Goal: Information Seeking & Learning: Learn about a topic

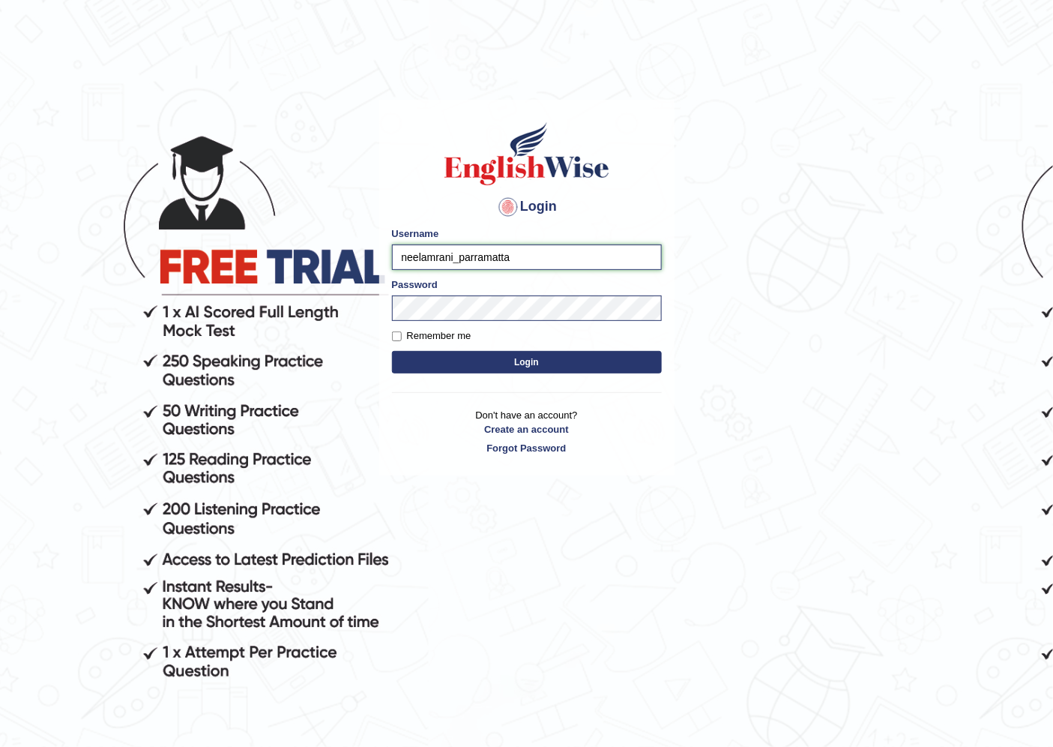
drag, startPoint x: 452, startPoint y: 256, endPoint x: 386, endPoint y: 235, distance: 69.2
click at [405, 246] on input "neelamrani_parramatta" at bounding box center [527, 256] width 270 height 25
type input "maratais_parramatta"
click at [392, 351] on button "Login" at bounding box center [527, 362] width 270 height 22
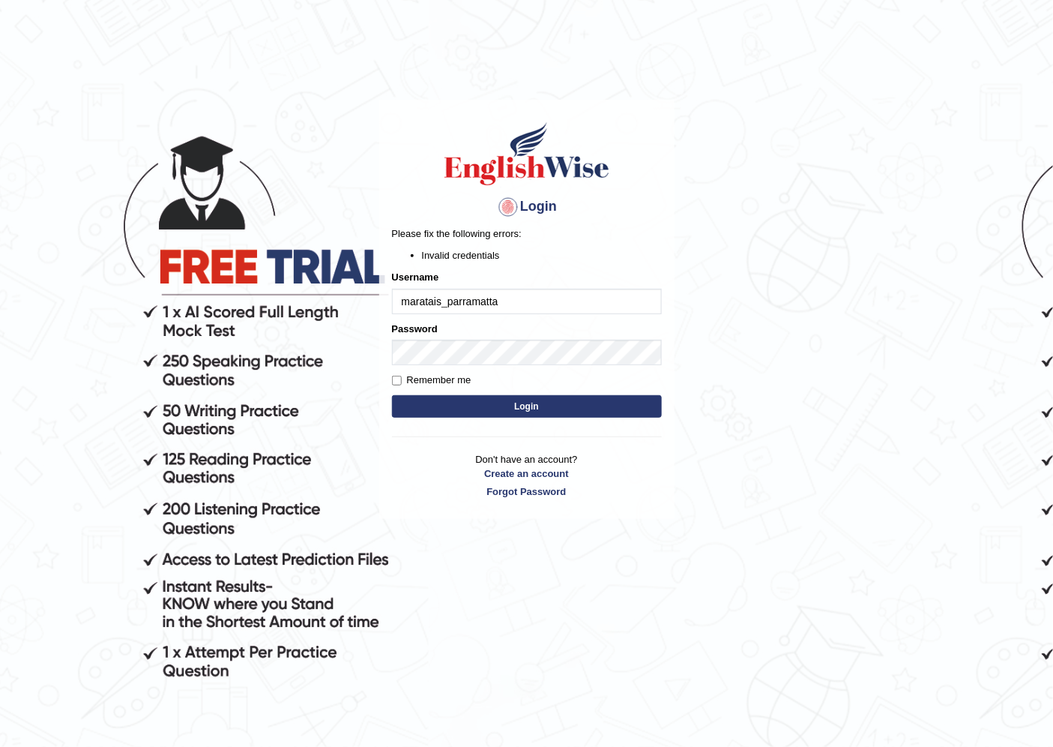
click at [505, 405] on button "Login" at bounding box center [527, 406] width 270 height 22
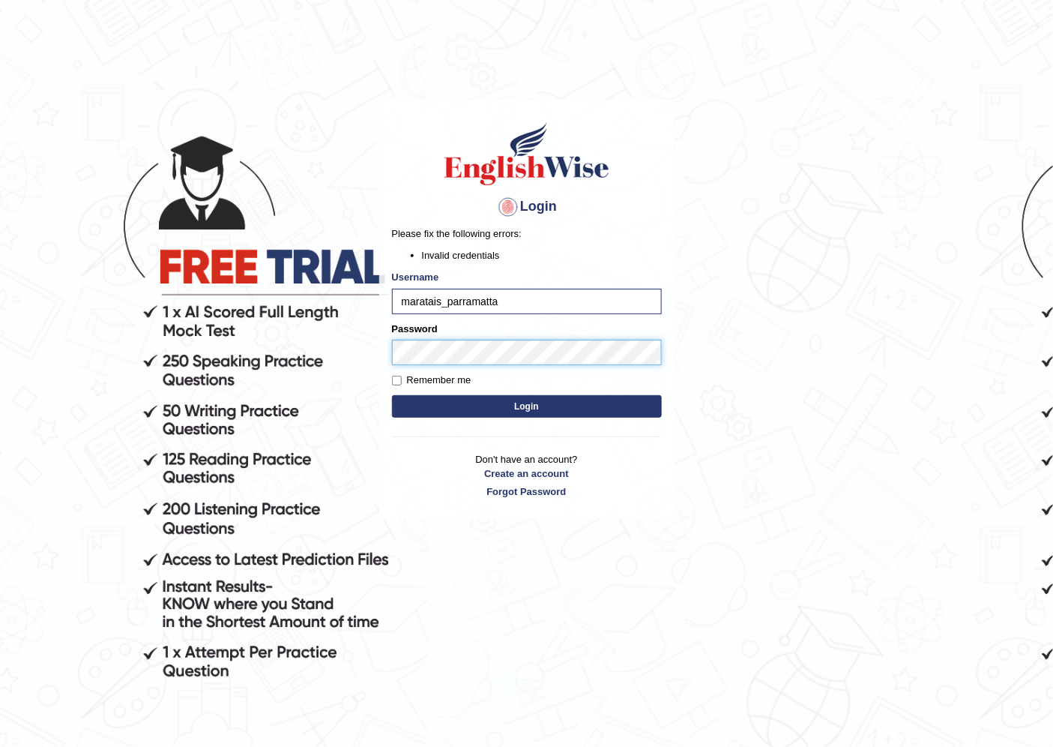
click at [327, 328] on body "Login Please fix the following errors: Invalid credentials Username maratais_pa…" at bounding box center [526, 425] width 1053 height 747
click at [392, 395] on button "Login" at bounding box center [527, 406] width 270 height 22
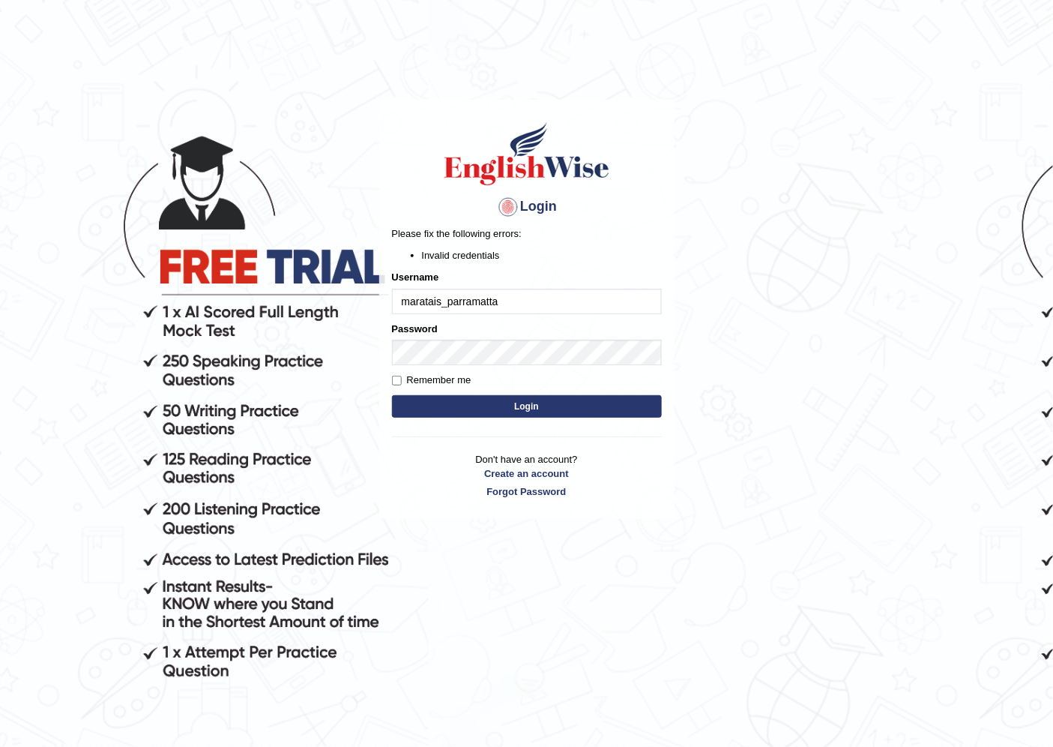
click at [699, 181] on body "Login Please fix the following errors: Invalid credentials Username maratais_pa…" at bounding box center [526, 425] width 1053 height 747
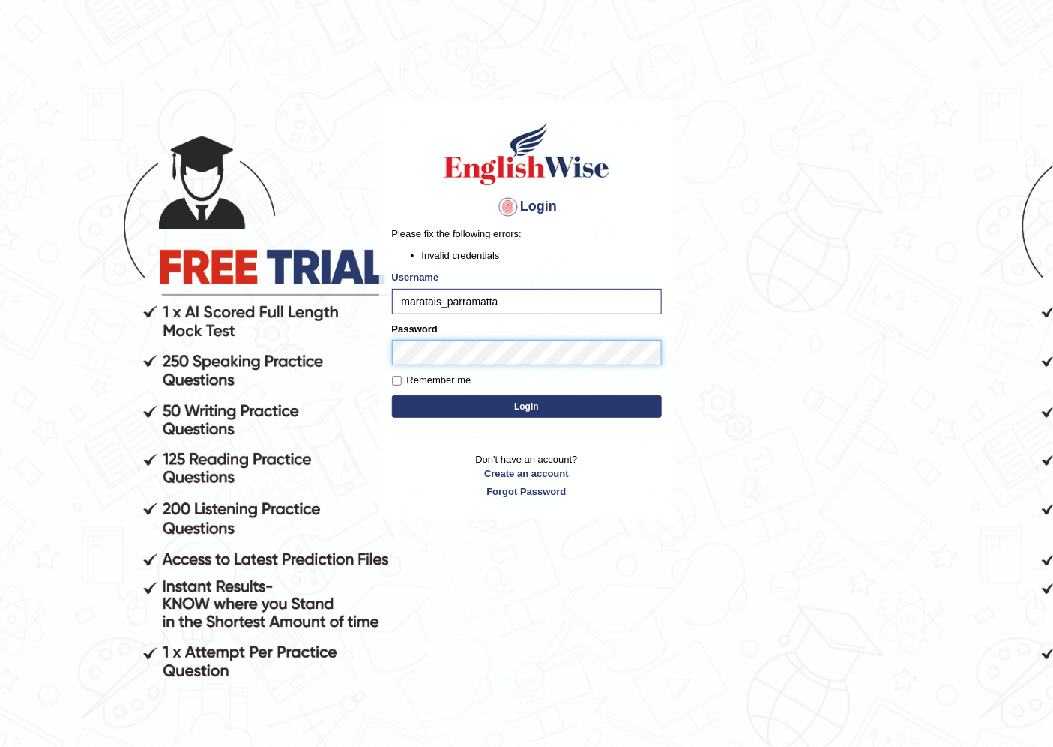
click at [364, 335] on body "Login Please fix the following errors: Invalid credentials Username maratais_pa…" at bounding box center [526, 425] width 1053 height 747
click at [392, 395] on button "Login" at bounding box center [527, 406] width 270 height 22
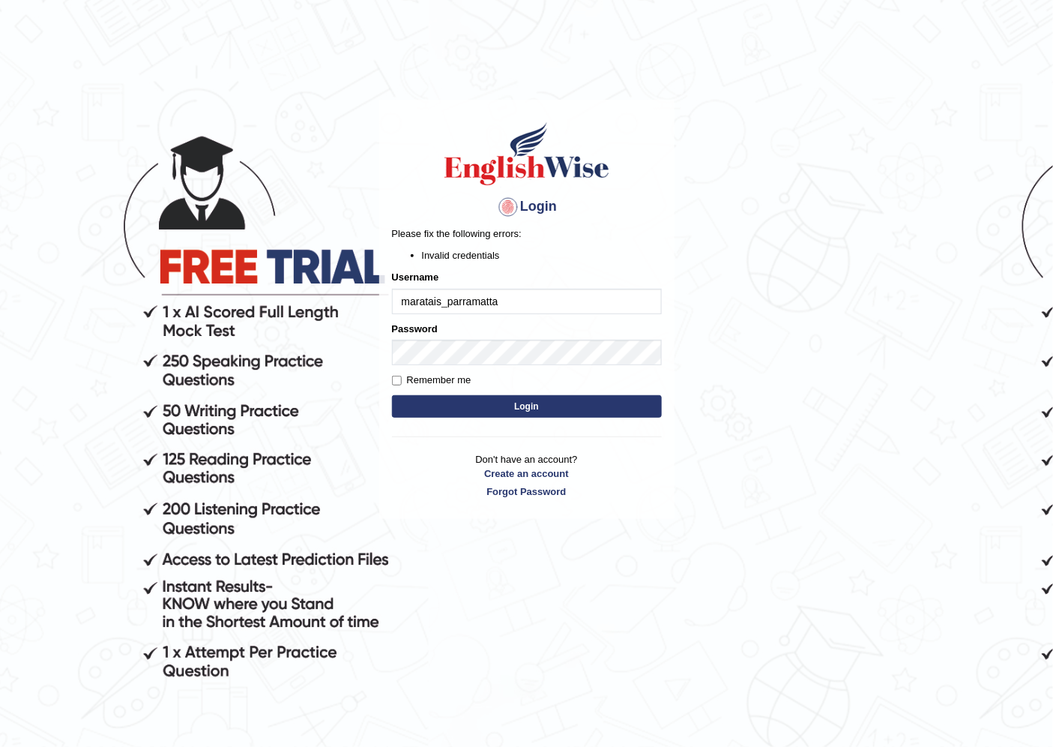
click at [678, 122] on body "Login Please fix the following errors: Invalid credentials Username maratais_pa…" at bounding box center [526, 425] width 1053 height 747
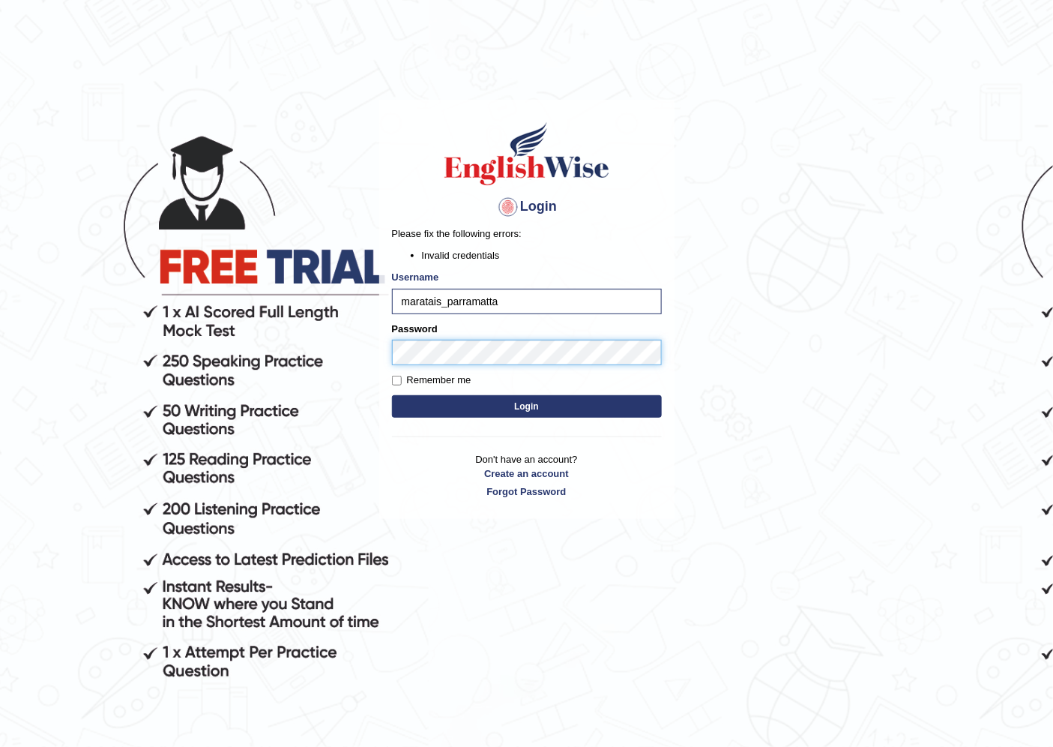
click at [335, 331] on body "Login Please fix the following errors: Invalid credentials Username maratais_pa…" at bounding box center [526, 425] width 1053 height 747
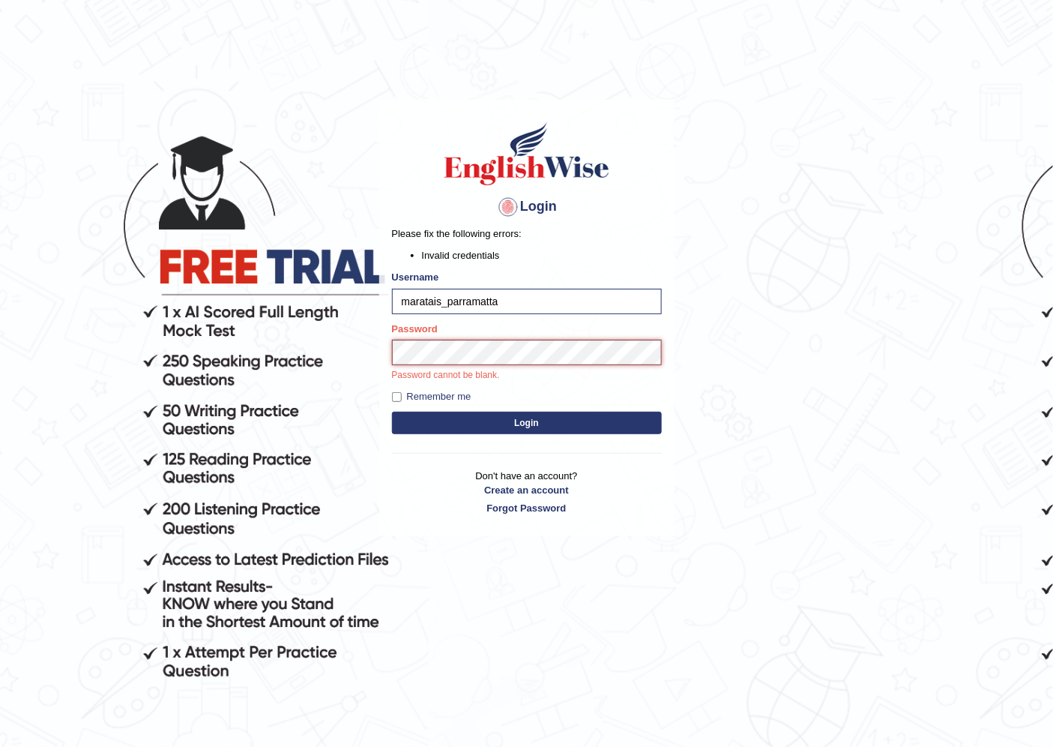
click at [392, 412] on button "Login" at bounding box center [527, 423] width 270 height 22
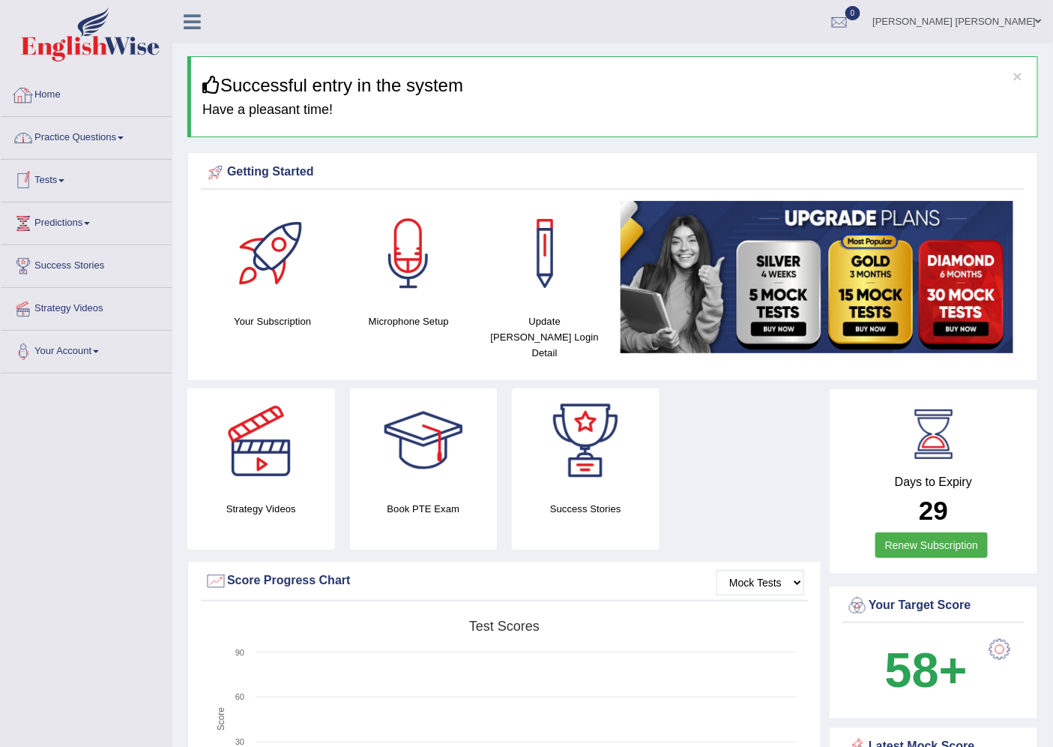
click at [70, 130] on link "Practice Questions" at bounding box center [86, 135] width 171 height 37
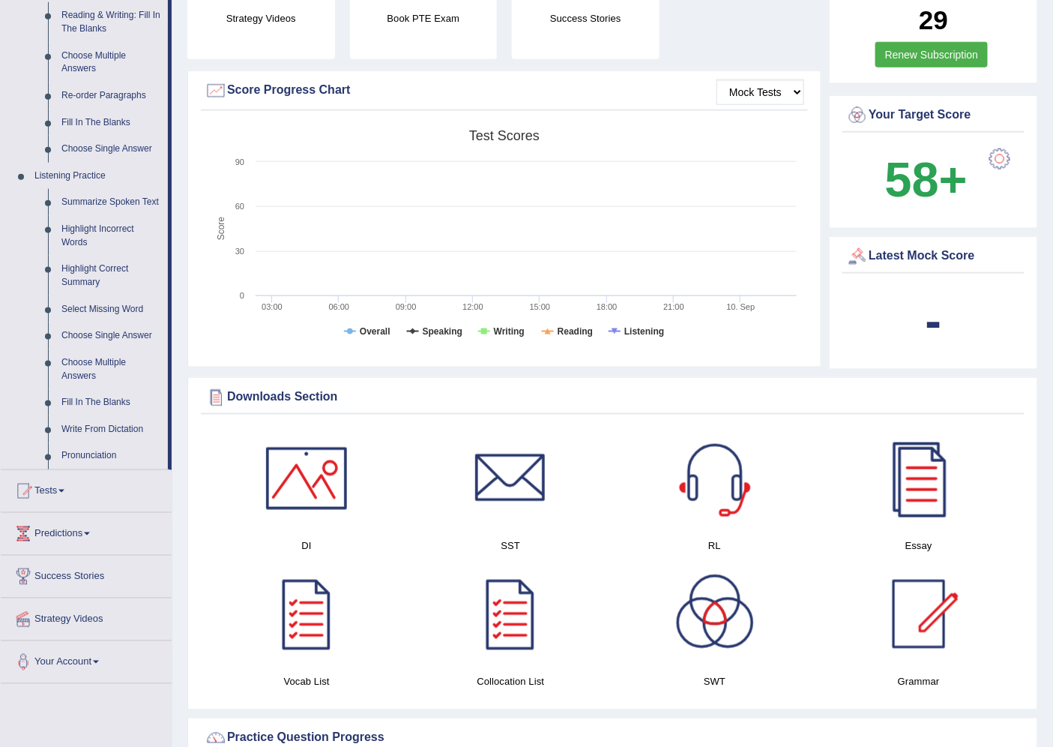
scroll to position [556, 0]
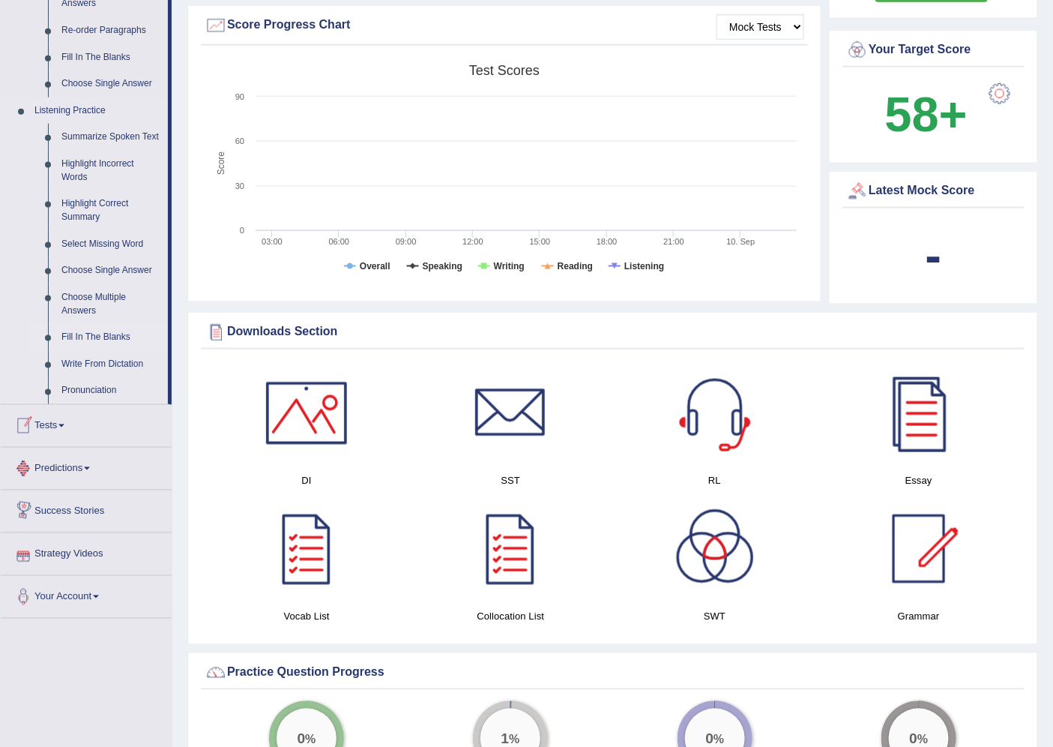
click at [103, 337] on link "Fill In The Blanks" at bounding box center [111, 337] width 113 height 27
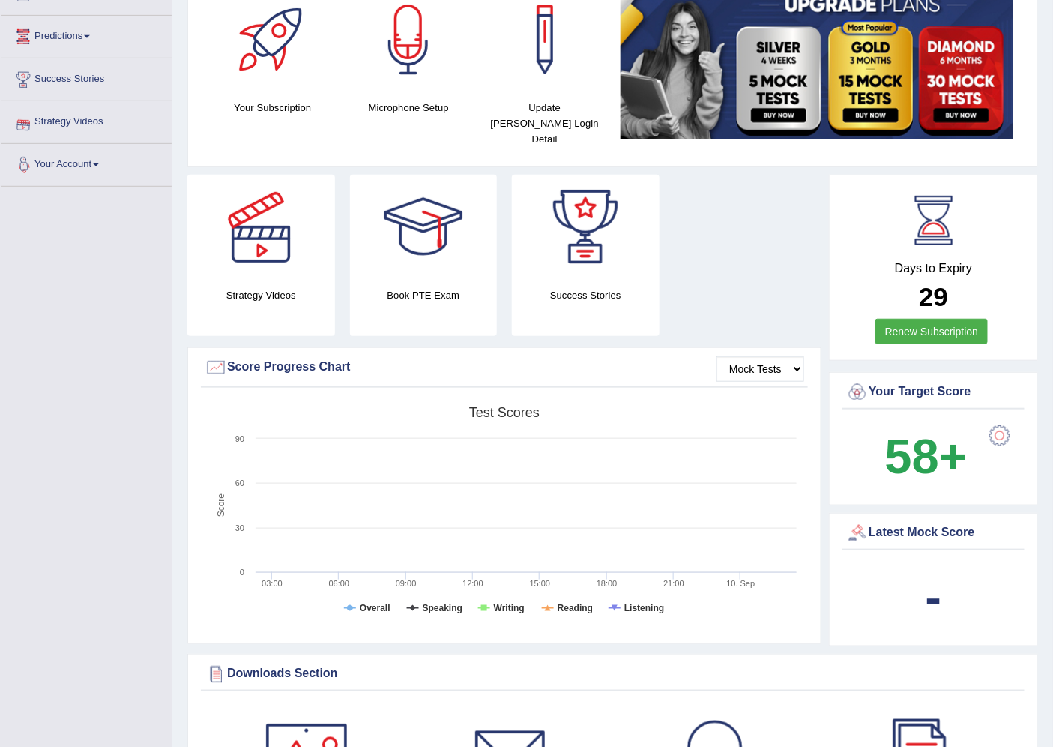
scroll to position [178, 0]
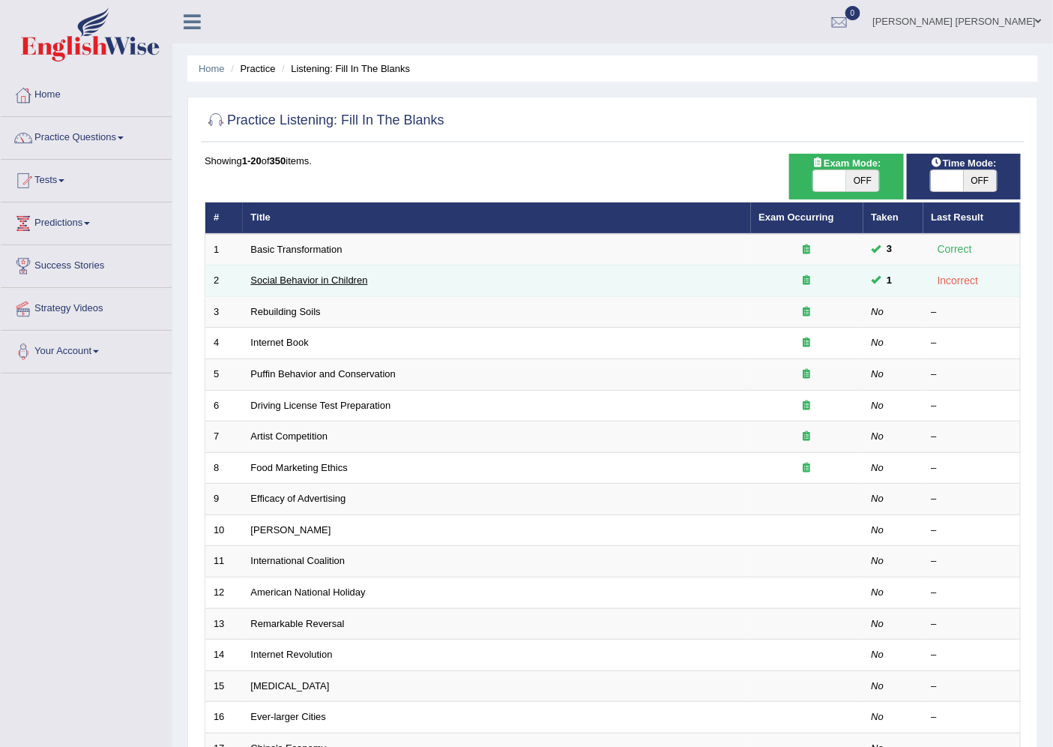
click at [312, 280] on link "Social Behavior in Children" at bounding box center [309, 279] width 117 height 11
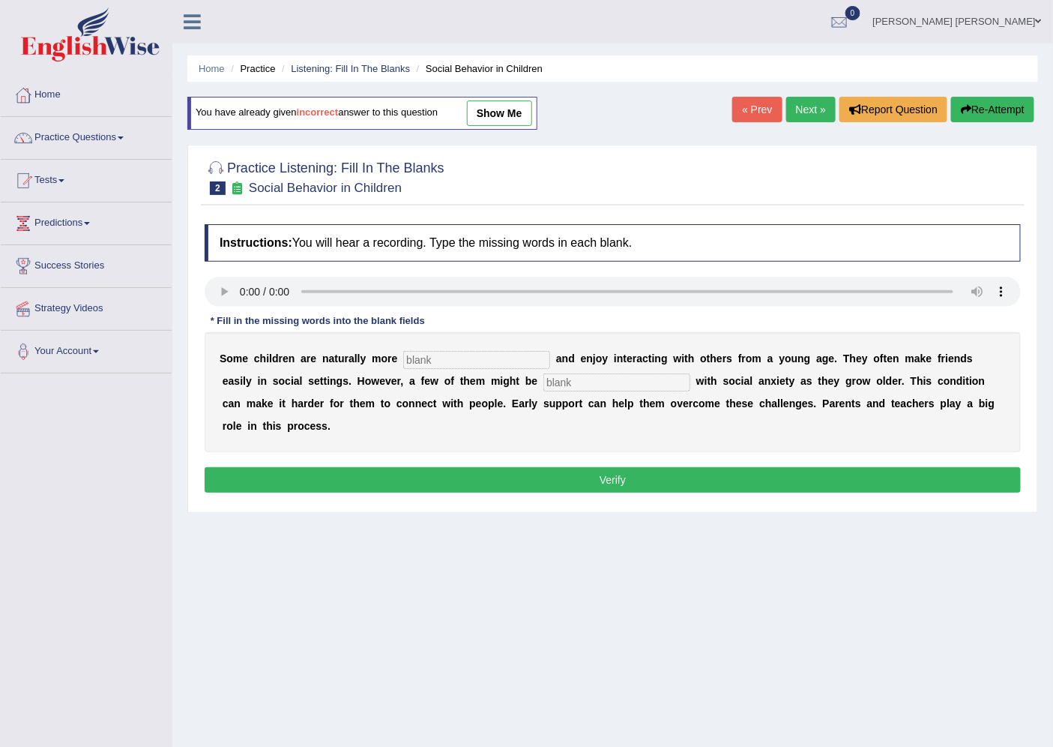
click at [415, 358] on input "text" at bounding box center [476, 360] width 147 height 18
click at [523, 355] on input "text" at bounding box center [476, 360] width 147 height 18
type input "sociable"
click at [572, 381] on input "text" at bounding box center [617, 382] width 147 height 18
click at [566, 380] on input "text" at bounding box center [617, 382] width 147 height 18
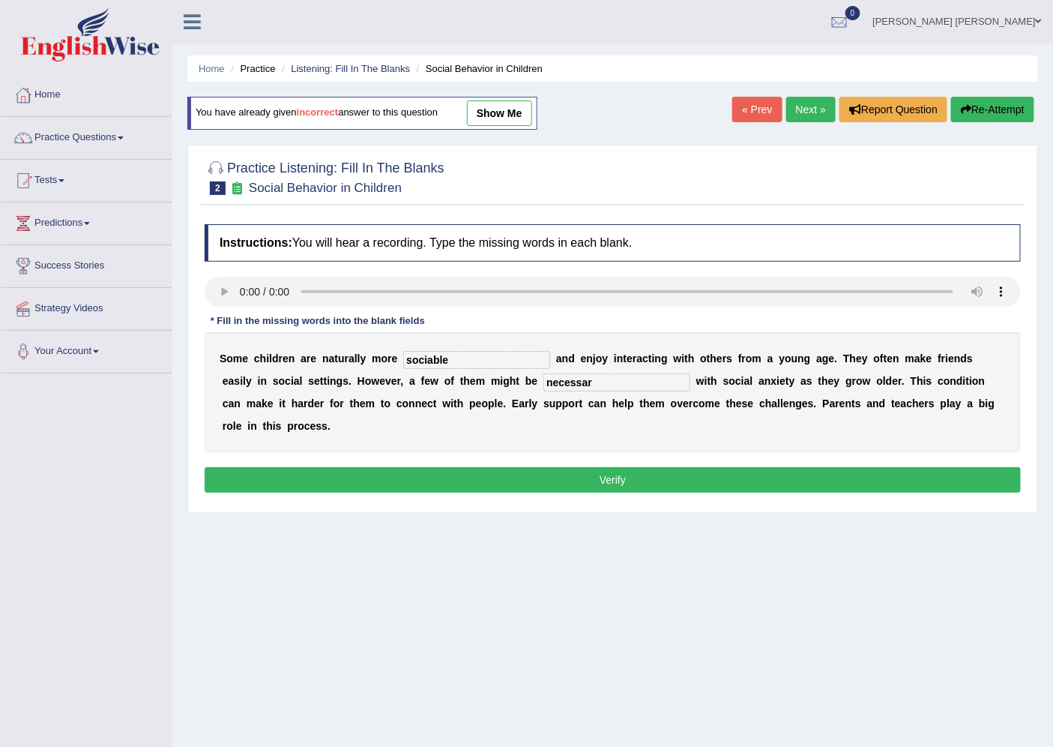
type input "necessary"
drag, startPoint x: 601, startPoint y: 377, endPoint x: 469, endPoint y: 368, distance: 133.0
click at [469, 368] on div "S o m e c h i l d r e n a r e n a t u r a l l y m o r e sociable a n d e n j o …" at bounding box center [613, 392] width 816 height 120
click at [560, 383] on input "text" at bounding box center [617, 382] width 147 height 18
type input "diagnostic"
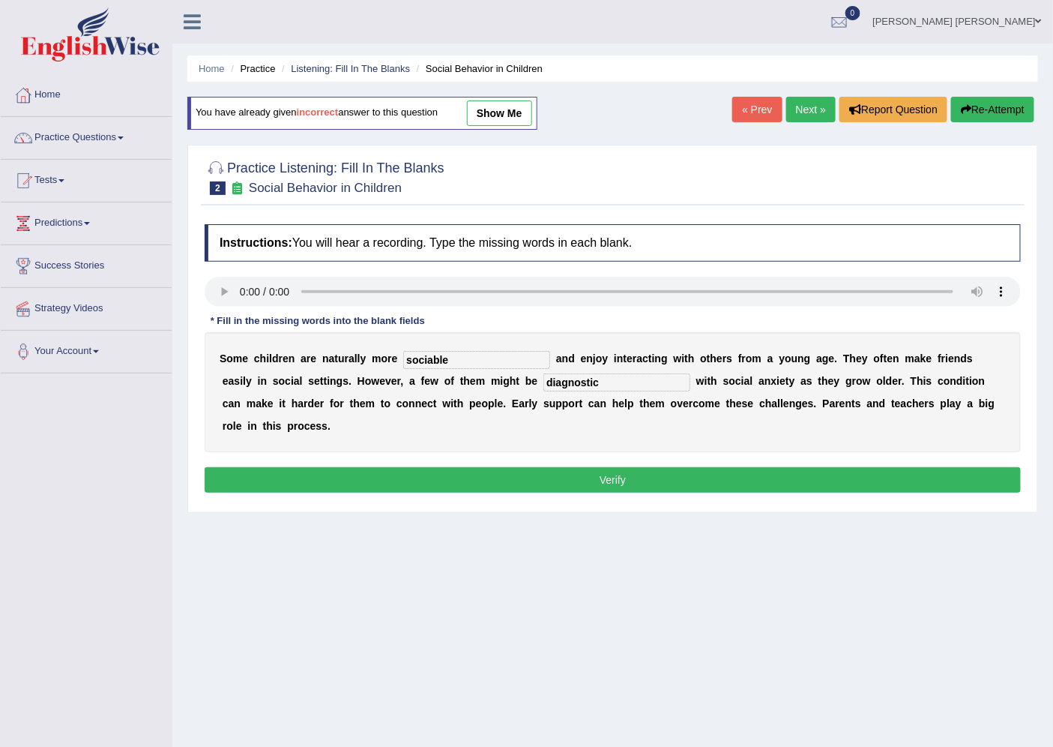
click at [610, 478] on button "Verify" at bounding box center [613, 479] width 816 height 25
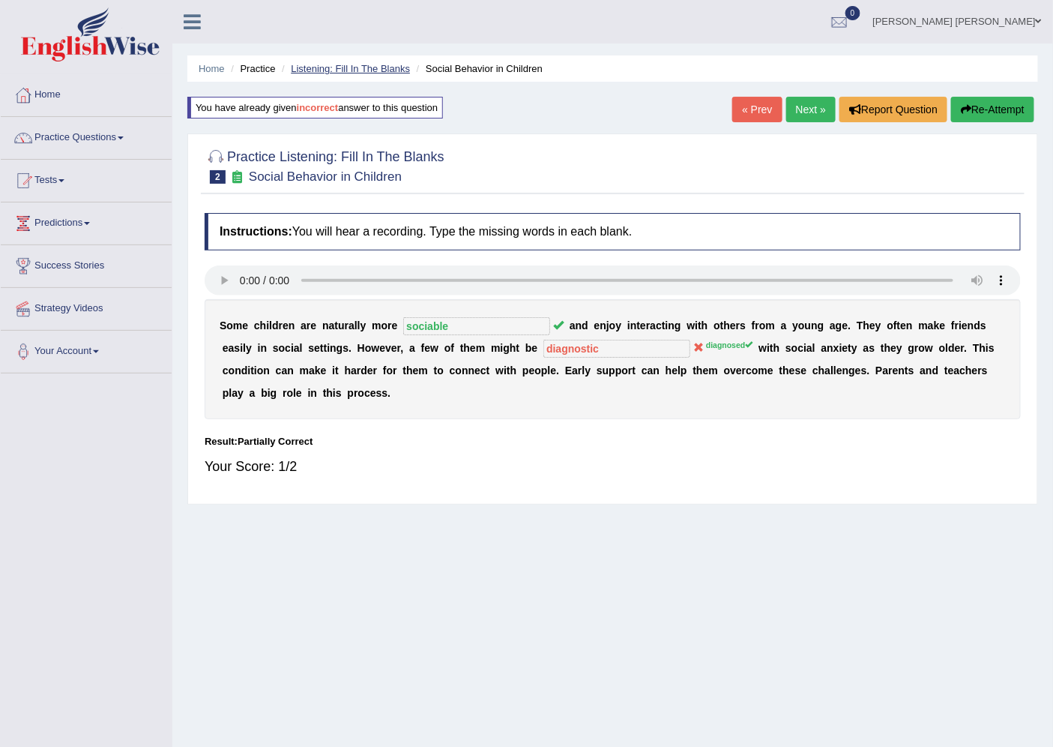
click at [382, 64] on link "Listening: Fill In The Blanks" at bounding box center [350, 68] width 119 height 11
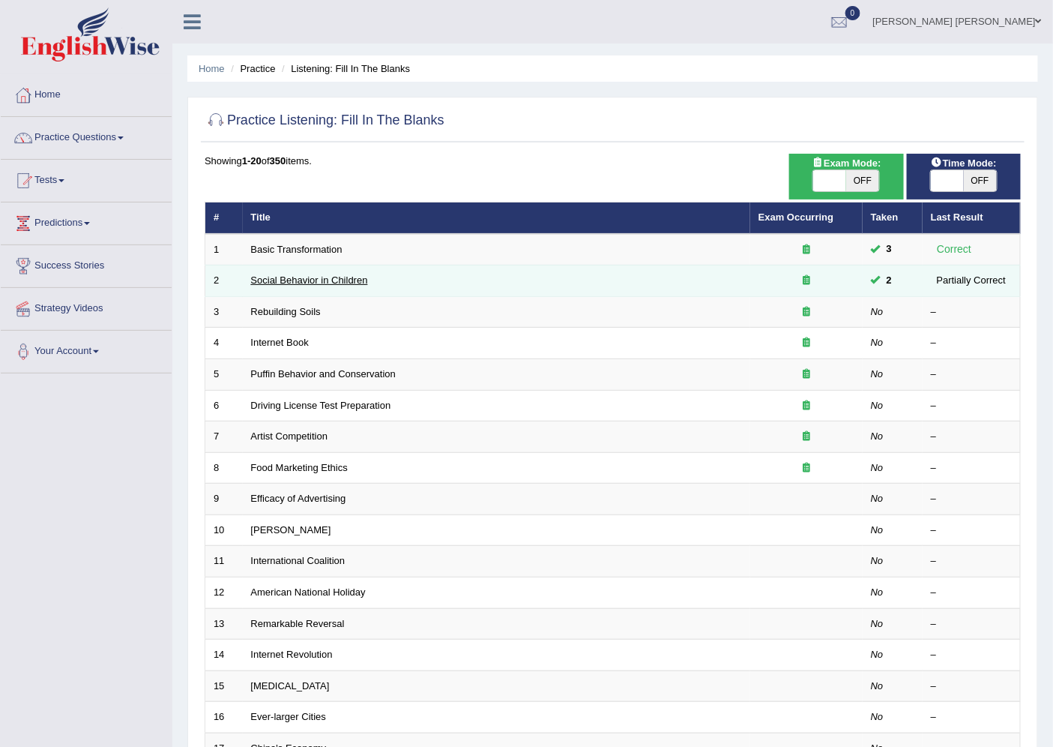
click at [285, 280] on link "Social Behavior in Children" at bounding box center [309, 279] width 117 height 11
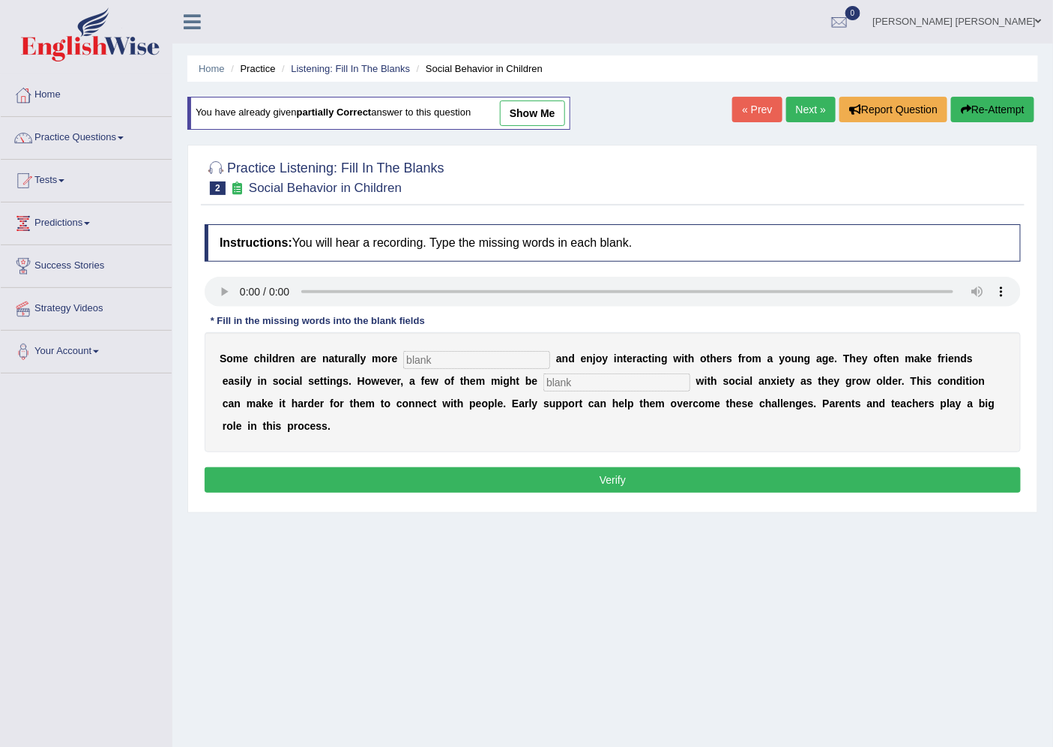
click at [436, 361] on input "text" at bounding box center [476, 360] width 147 height 18
type input "sociable"
click at [577, 381] on input "text" at bounding box center [617, 382] width 147 height 18
type input "diagnosed"
click at [825, 473] on button "Verify" at bounding box center [613, 479] width 816 height 25
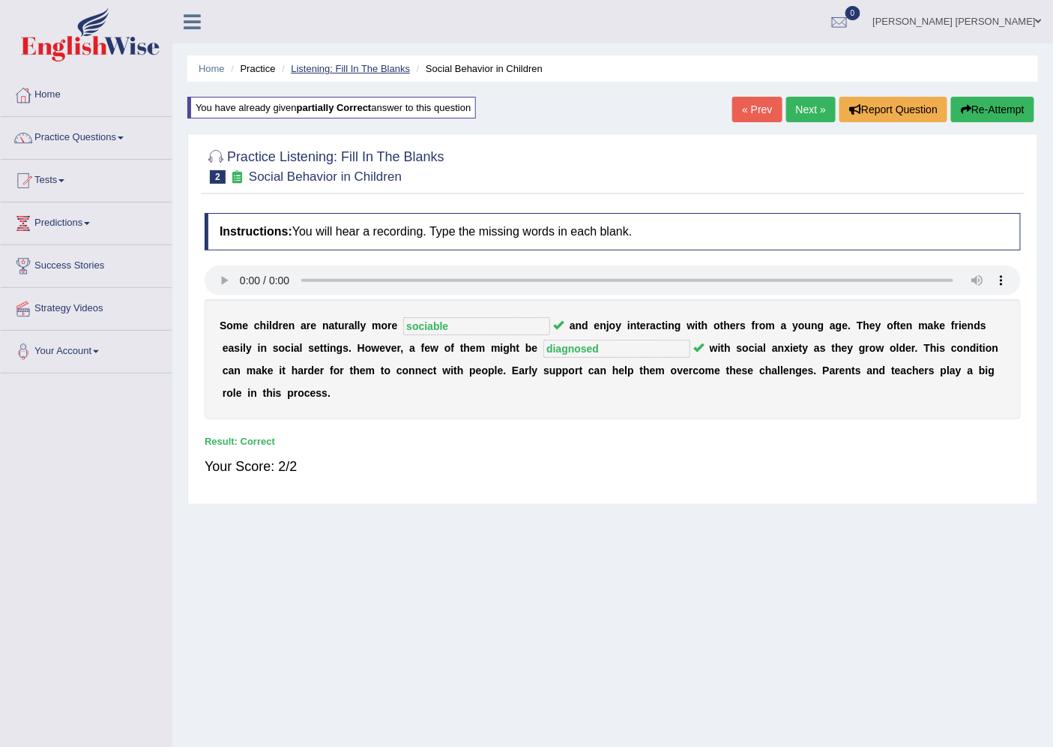
click at [370, 64] on link "Listening: Fill In The Blanks" at bounding box center [350, 68] width 119 height 11
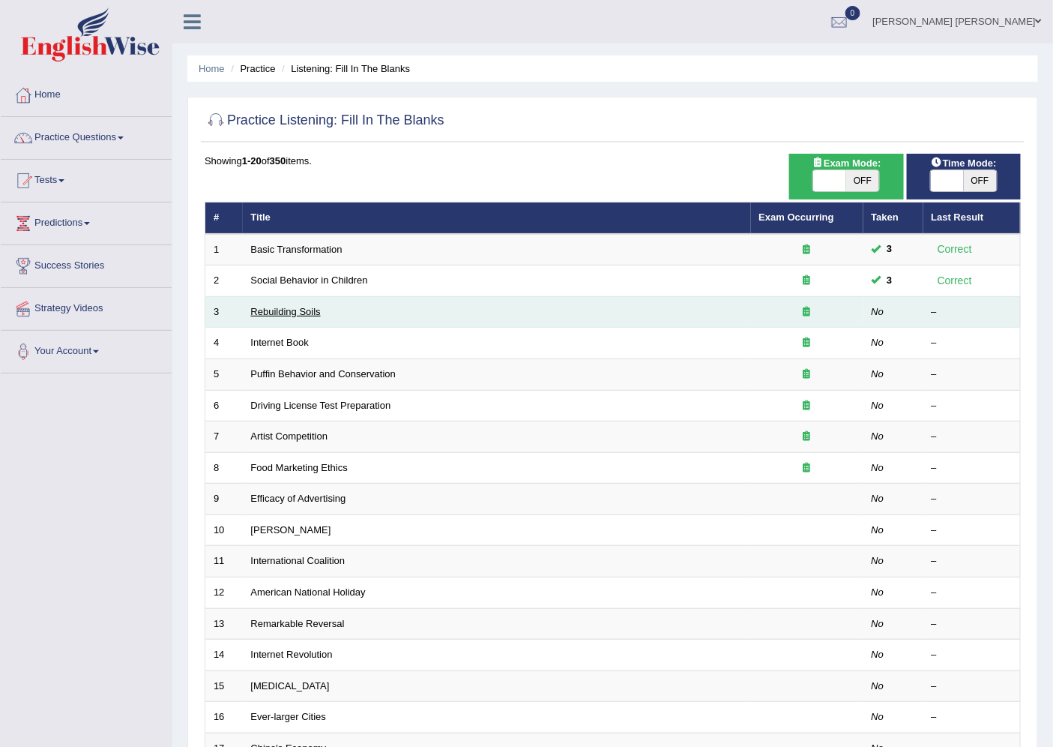
click at [296, 309] on link "Rebuilding Soils" at bounding box center [286, 311] width 70 height 11
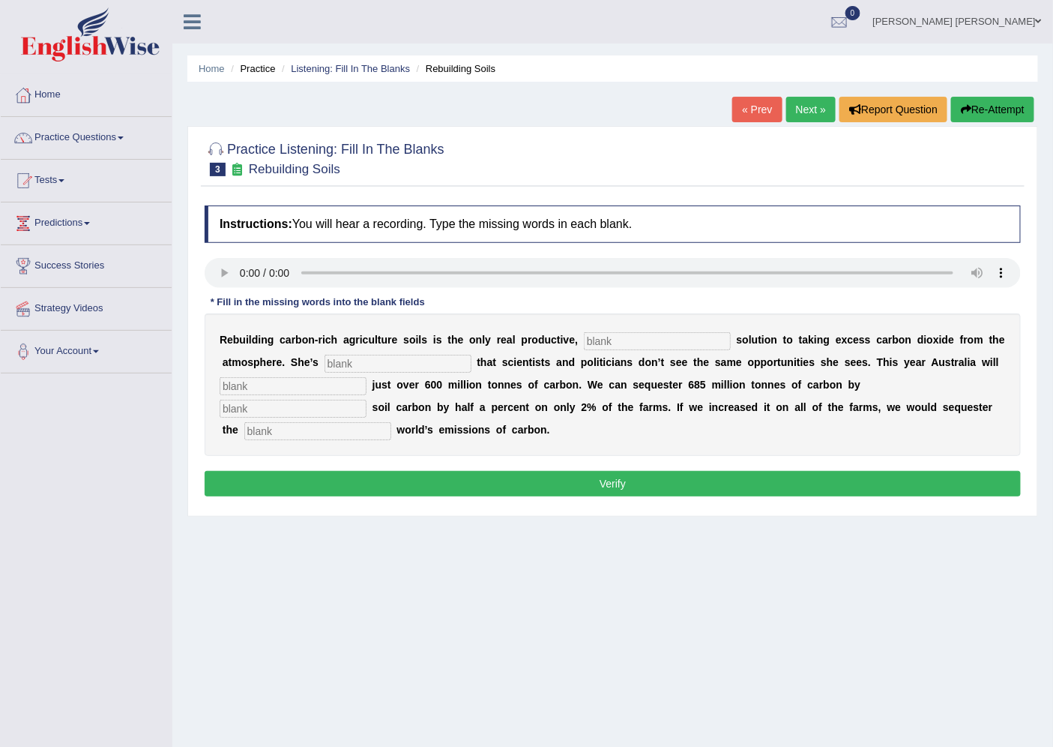
click at [601, 336] on input "text" at bounding box center [657, 341] width 147 height 18
type input "pronunciolution"
click at [632, 335] on input "pronunciolution" at bounding box center [657, 341] width 147 height 18
click at [665, 335] on input "pronunciolution" at bounding box center [657, 341] width 147 height 18
drag, startPoint x: 667, startPoint y: 340, endPoint x: 400, endPoint y: 310, distance: 269.3
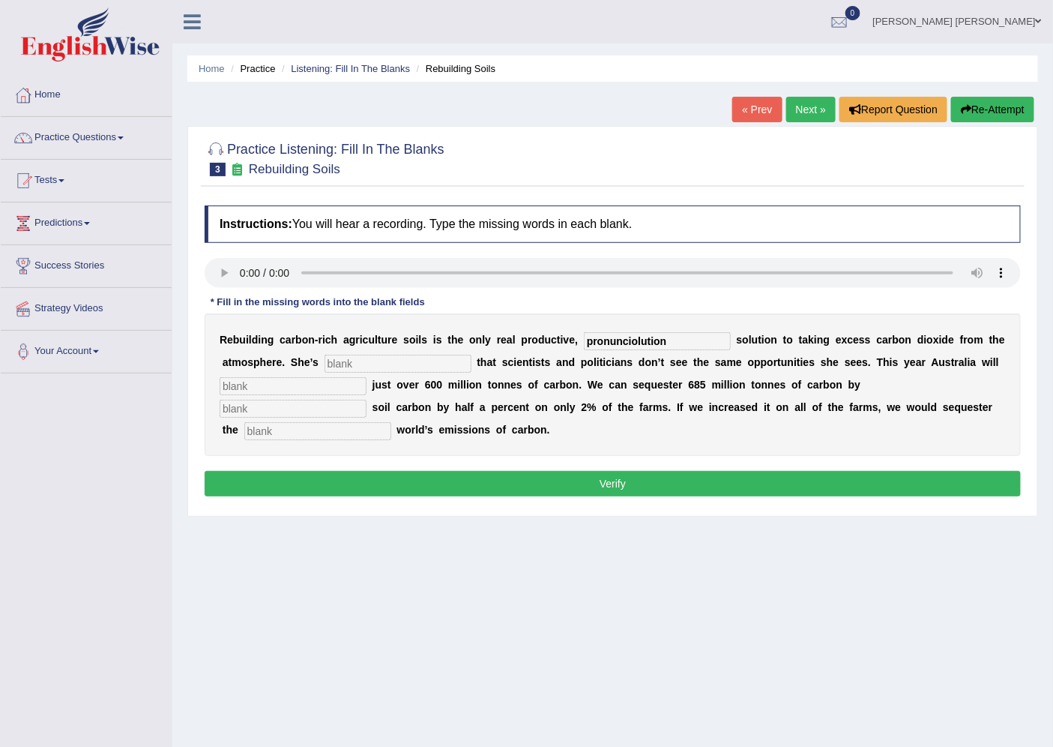
click at [400, 310] on div "Instructions: You will hear a recording. Type the missing words in each blank. …" at bounding box center [613, 353] width 824 height 310
type input "proctive"
click at [361, 361] on input "text" at bounding box center [398, 364] width 147 height 18
type input "first"
click at [289, 387] on input "text" at bounding box center [293, 386] width 147 height 18
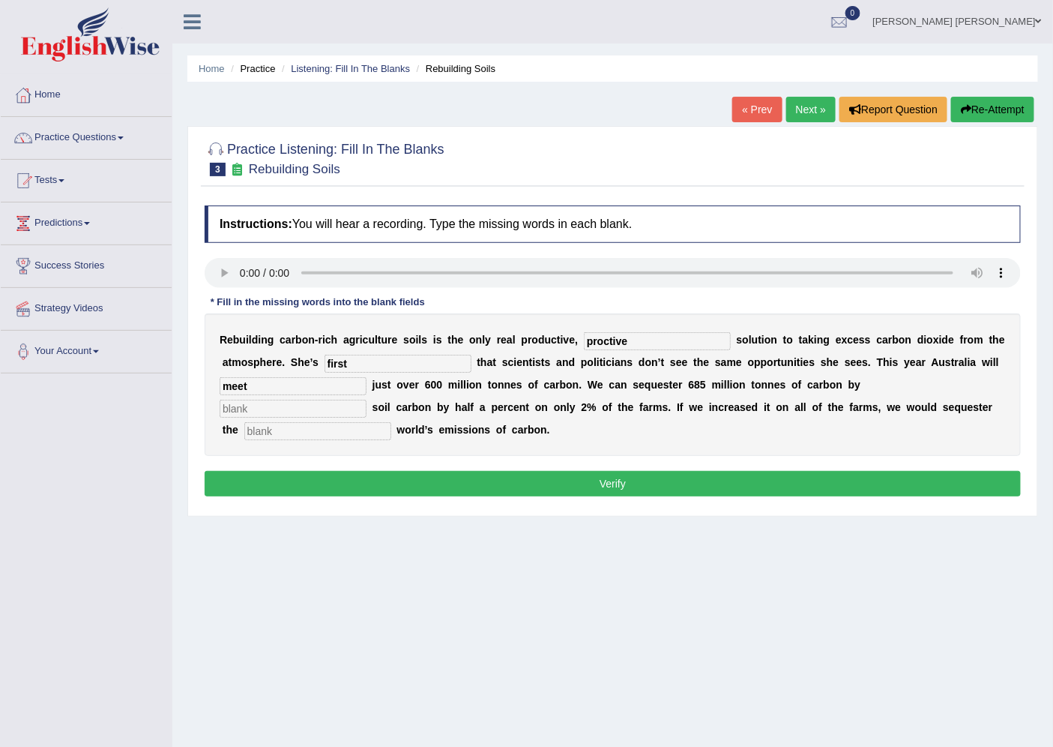
type input "meet"
click at [263, 409] on input "text" at bounding box center [293, 409] width 147 height 18
click at [325, 409] on input "text" at bounding box center [293, 409] width 147 height 18
type input "crisin"
click at [264, 428] on input "text" at bounding box center [317, 431] width 147 height 18
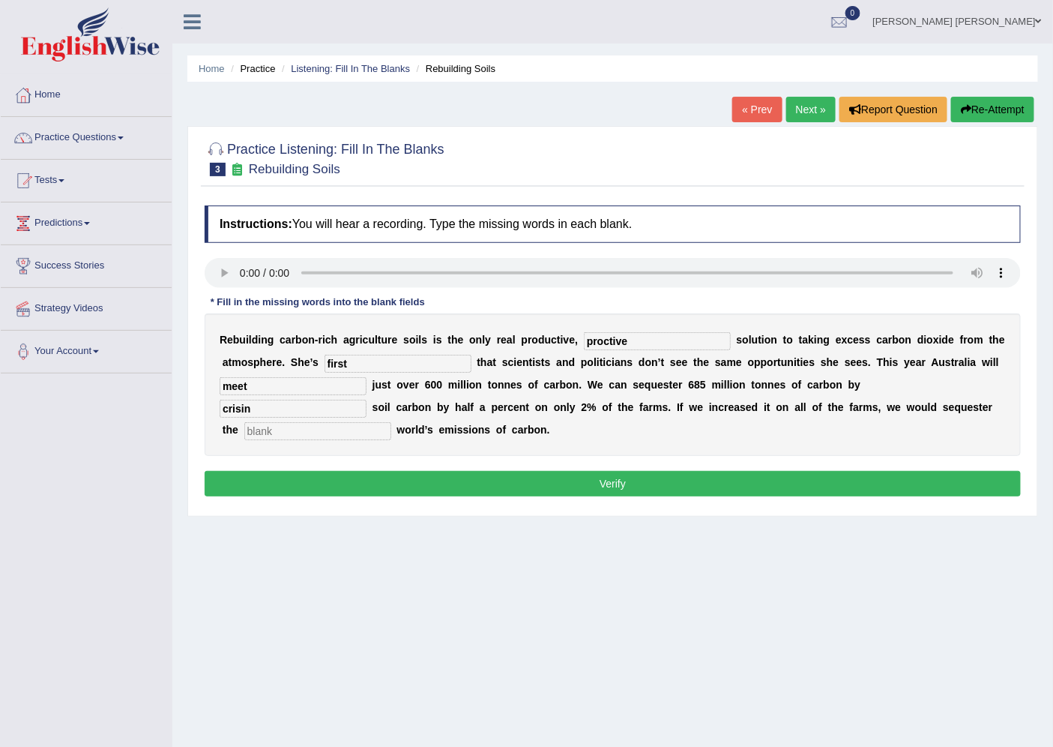
click at [334, 422] on input "text" at bounding box center [317, 431] width 147 height 18
type input "normal"
click at [378, 484] on button "Verify" at bounding box center [613, 483] width 816 height 25
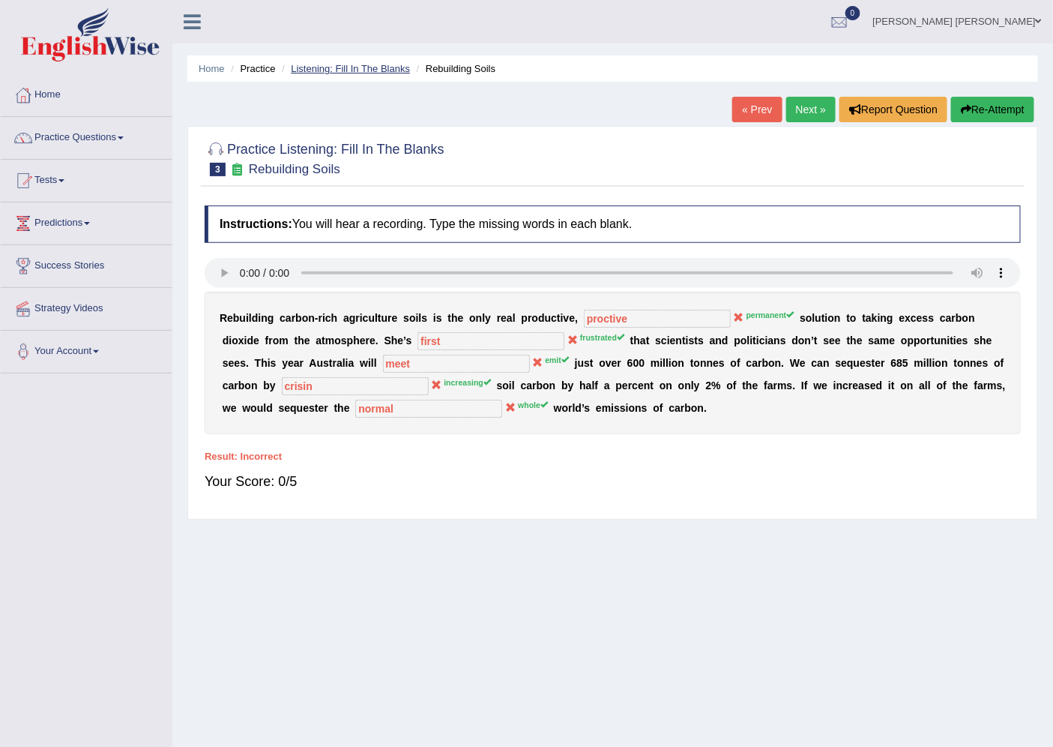
click at [378, 67] on link "Listening: Fill In The Blanks" at bounding box center [350, 68] width 119 height 11
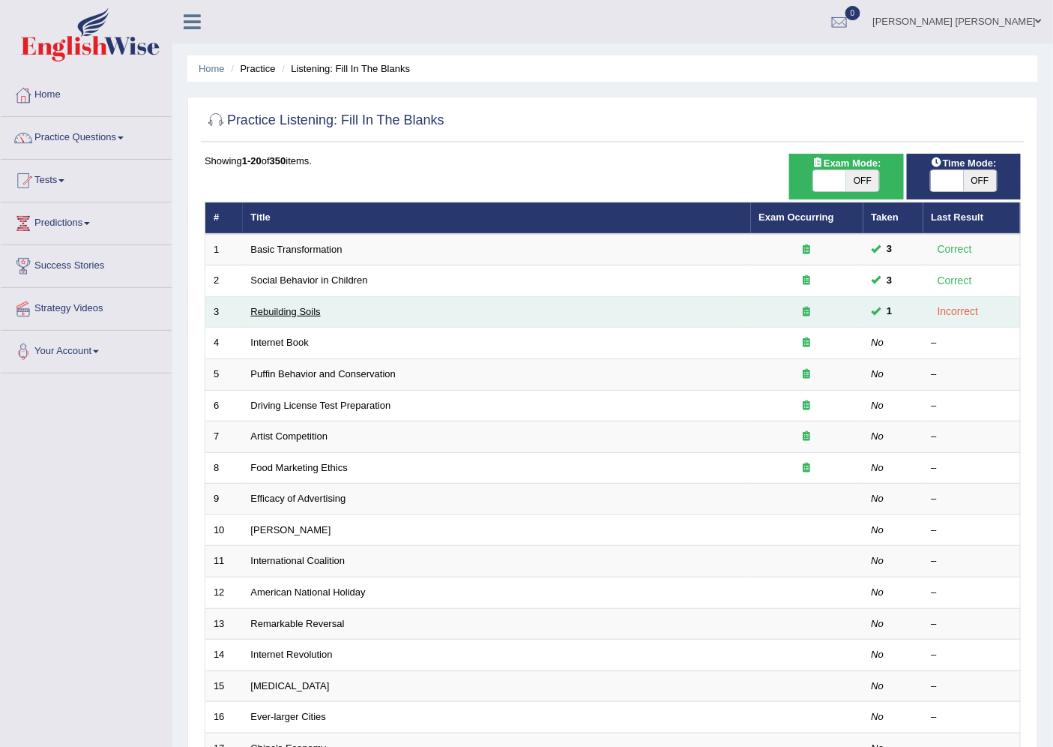
click at [291, 313] on link "Rebuilding Soils" at bounding box center [286, 311] width 70 height 11
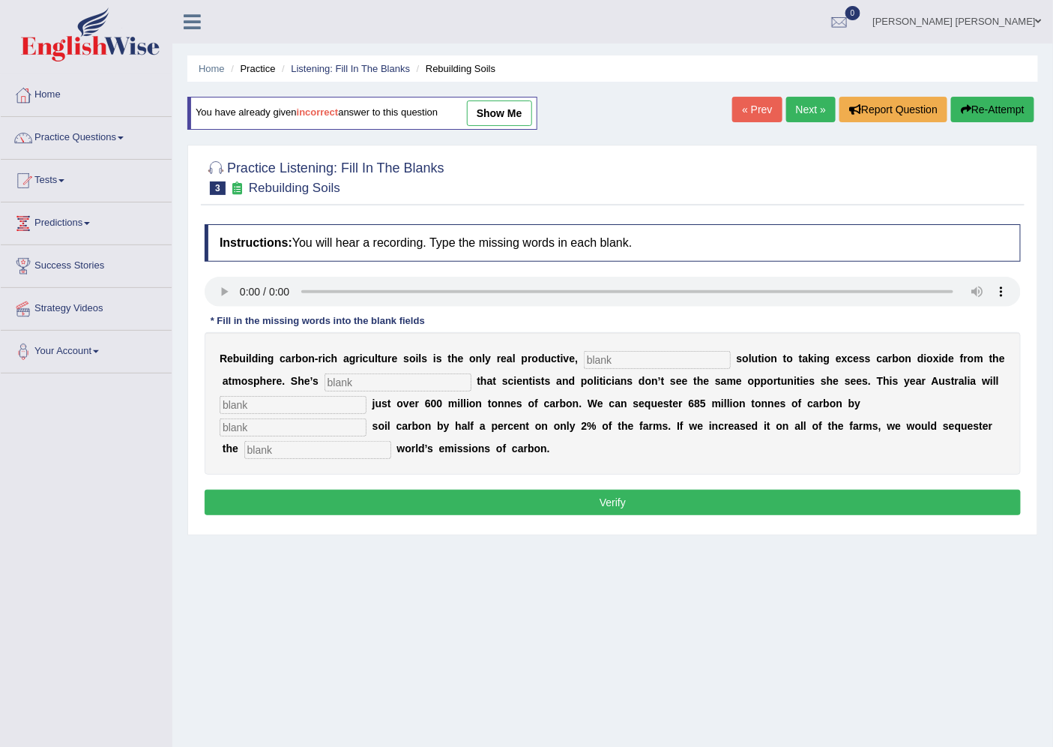
click at [619, 354] on input "text" at bounding box center [657, 360] width 147 height 18
type input "permanent"
click at [400, 358] on b at bounding box center [401, 358] width 6 height 12
click at [406, 370] on div "R e b u i l d i n g c a r b o n - r i c h a g r i c u l t u r e s o i l s i s t…" at bounding box center [613, 403] width 816 height 142
click at [411, 382] on input "text" at bounding box center [398, 382] width 147 height 18
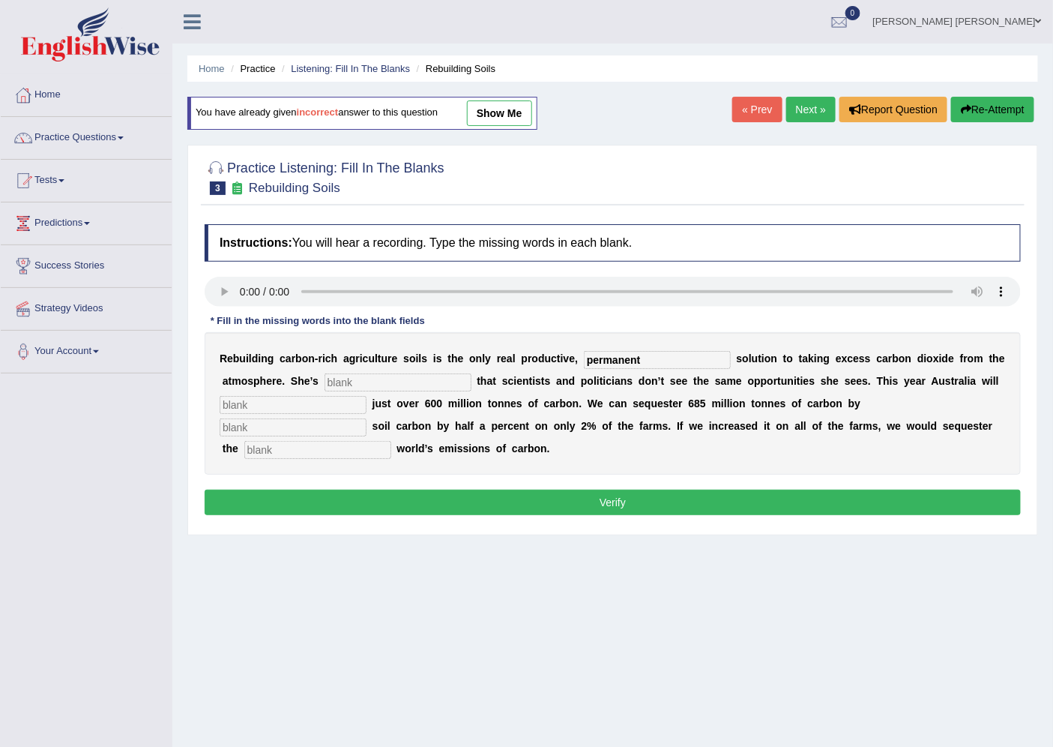
click at [339, 373] on input "text" at bounding box center [398, 382] width 147 height 18
type input "frustated"
click at [322, 402] on input "text" at bounding box center [293, 405] width 147 height 18
click at [296, 428] on input "text" at bounding box center [293, 427] width 147 height 18
click at [295, 446] on input "text" at bounding box center [317, 450] width 147 height 18
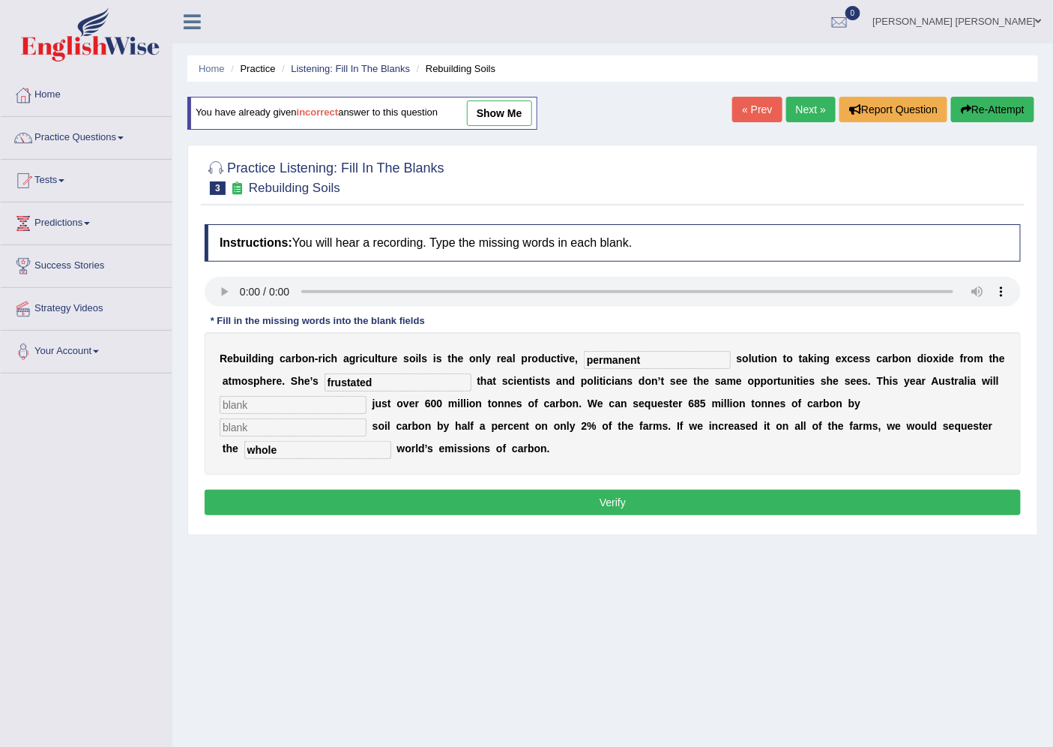
type input "whole"
click at [296, 426] on input "text" at bounding box center [293, 427] width 147 height 18
click at [262, 401] on input "text" at bounding box center [293, 405] width 147 height 18
click at [383, 379] on input "frustated" at bounding box center [398, 382] width 147 height 18
click at [297, 406] on input "text" at bounding box center [293, 405] width 147 height 18
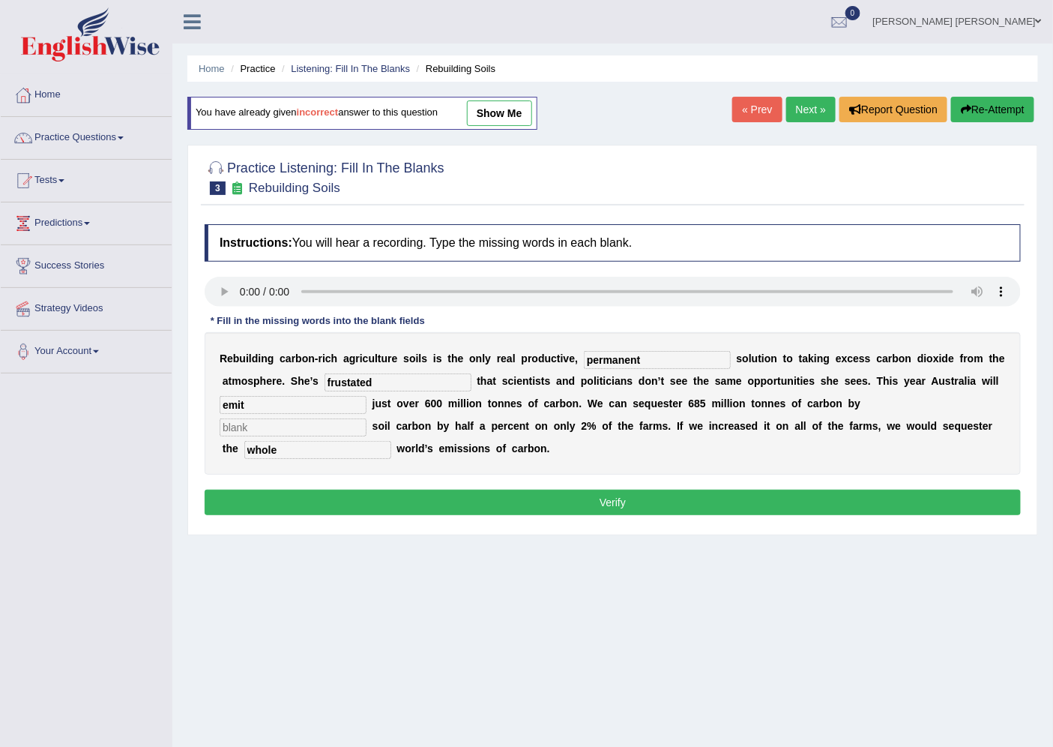
type input "emit"
click at [303, 418] on input "text" at bounding box center [293, 427] width 147 height 18
click at [322, 423] on input "text" at bounding box center [293, 427] width 147 height 18
type input "increasing"
click at [626, 493] on button "Verify" at bounding box center [613, 502] width 816 height 25
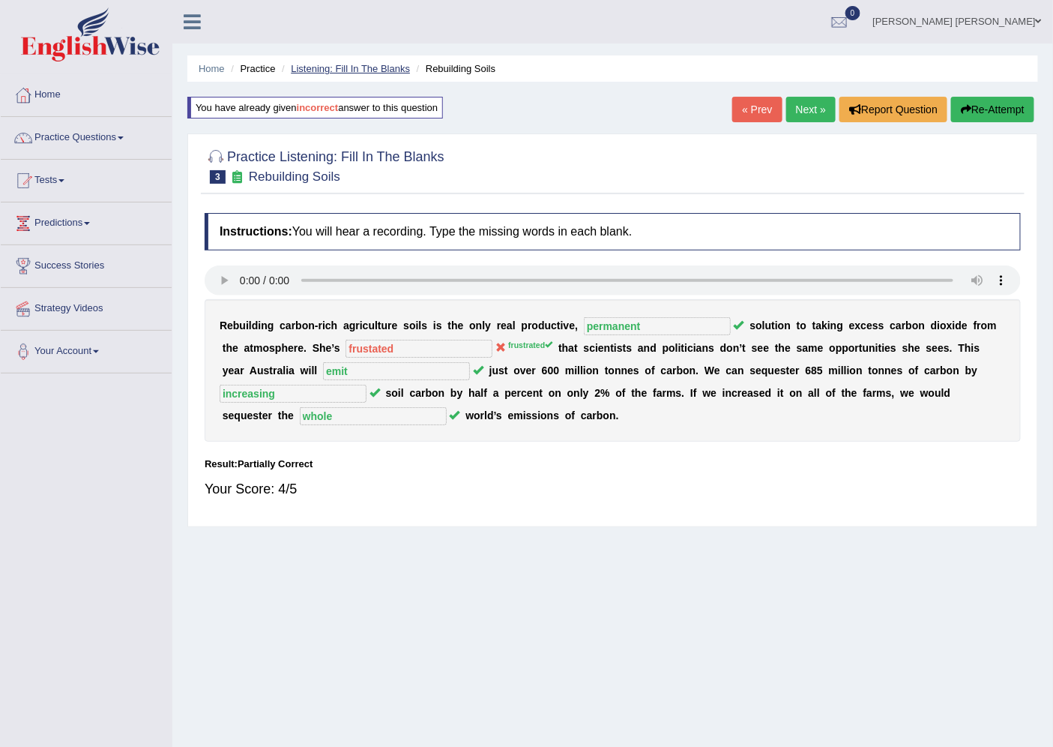
click at [360, 69] on link "Listening: Fill In The Blanks" at bounding box center [350, 68] width 119 height 11
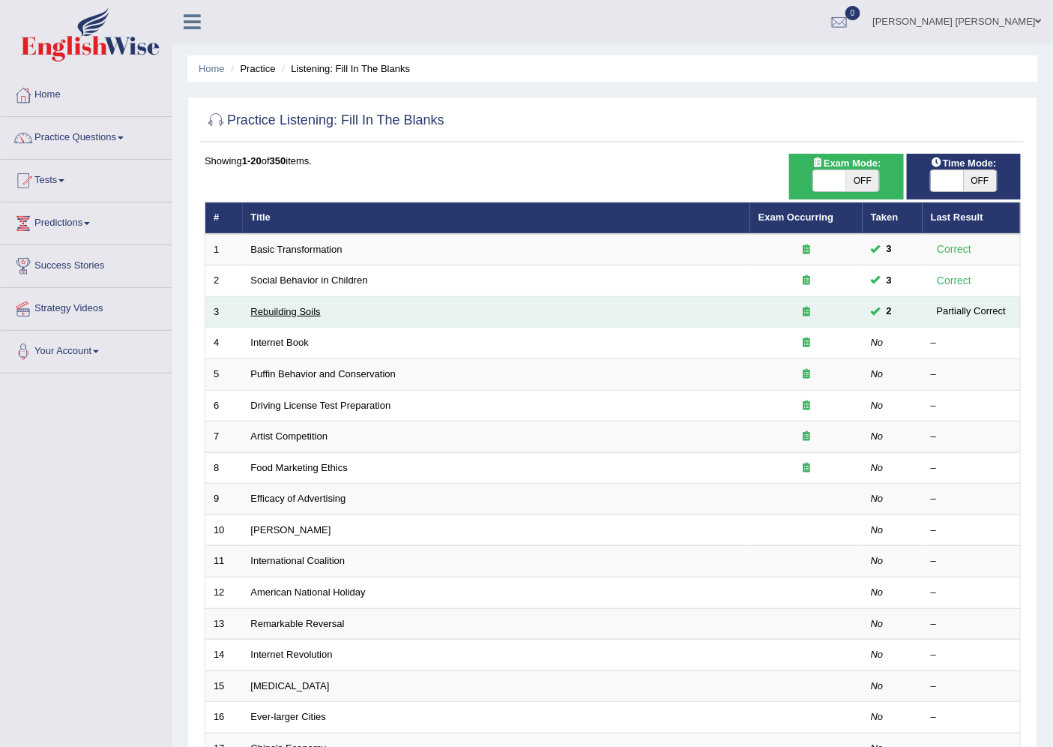
click at [283, 310] on link "Rebuilding Soils" at bounding box center [286, 311] width 70 height 11
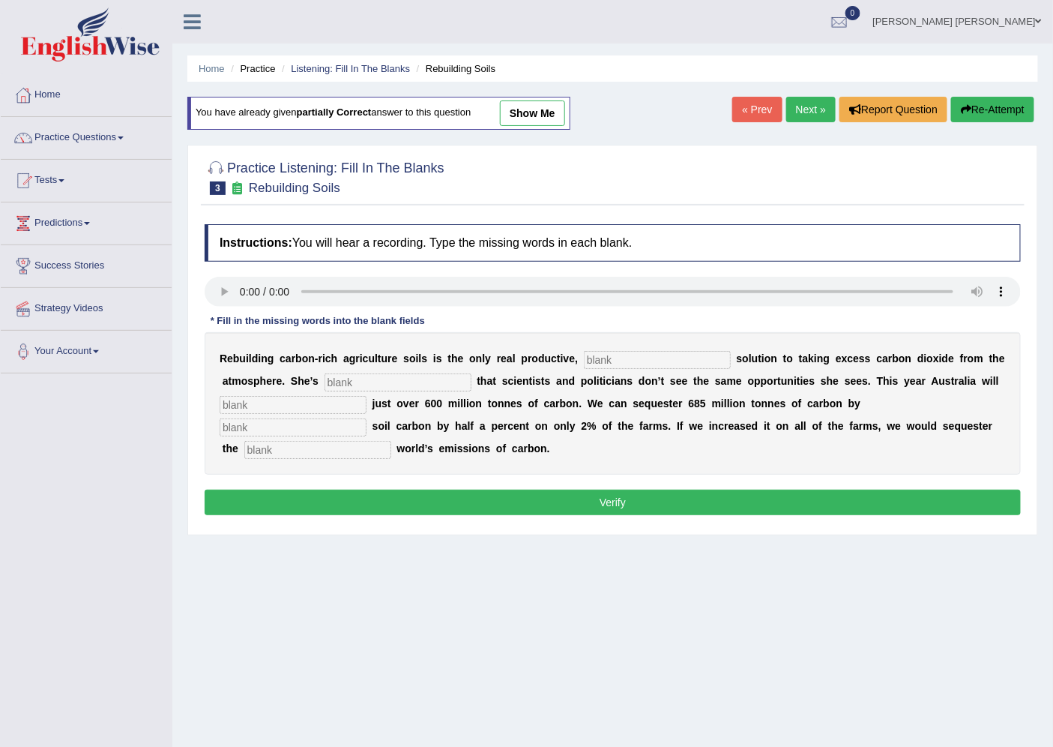
click at [631, 364] on input "text" at bounding box center [657, 360] width 147 height 18
type input "permanent"
click at [367, 373] on input "text" at bounding box center [398, 382] width 147 height 18
type input "frustrated"
click at [320, 400] on input "text" at bounding box center [293, 405] width 147 height 18
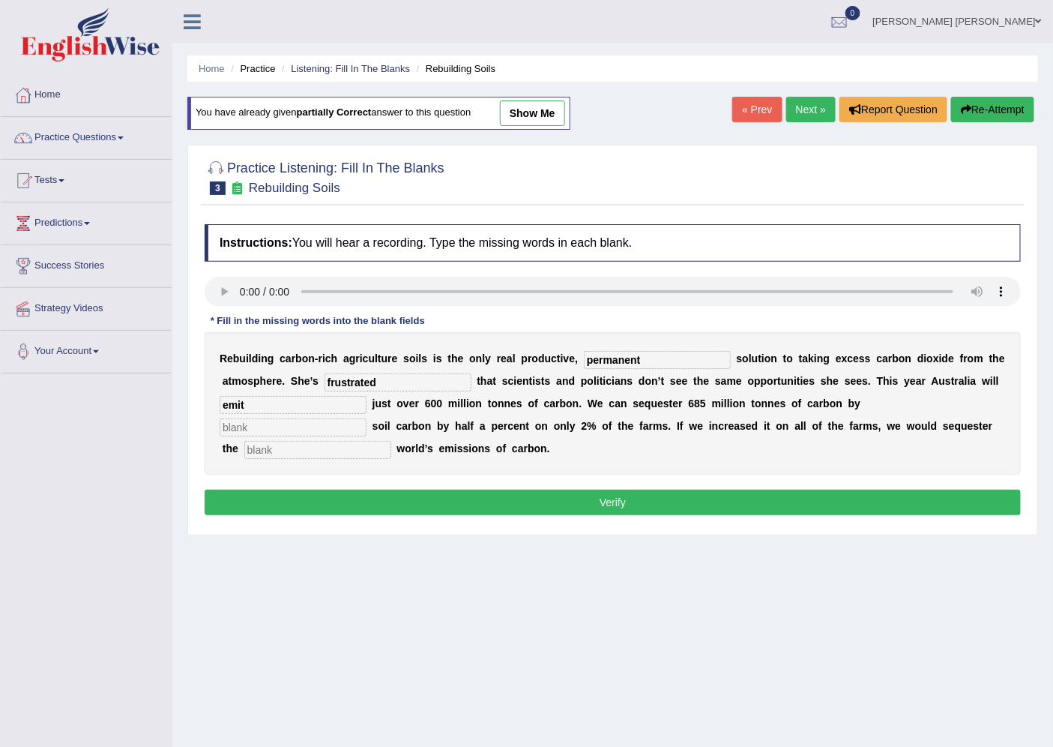
type input "emit"
click at [333, 418] on input "text" at bounding box center [293, 427] width 147 height 18
click at [339, 436] on div "R e b u i l d i n g c a r b o n - r i c h a g r i c u l t u r e s o i l s i s t…" at bounding box center [613, 403] width 816 height 142
click at [346, 445] on input "text" at bounding box center [317, 450] width 147 height 18
type input "whole"
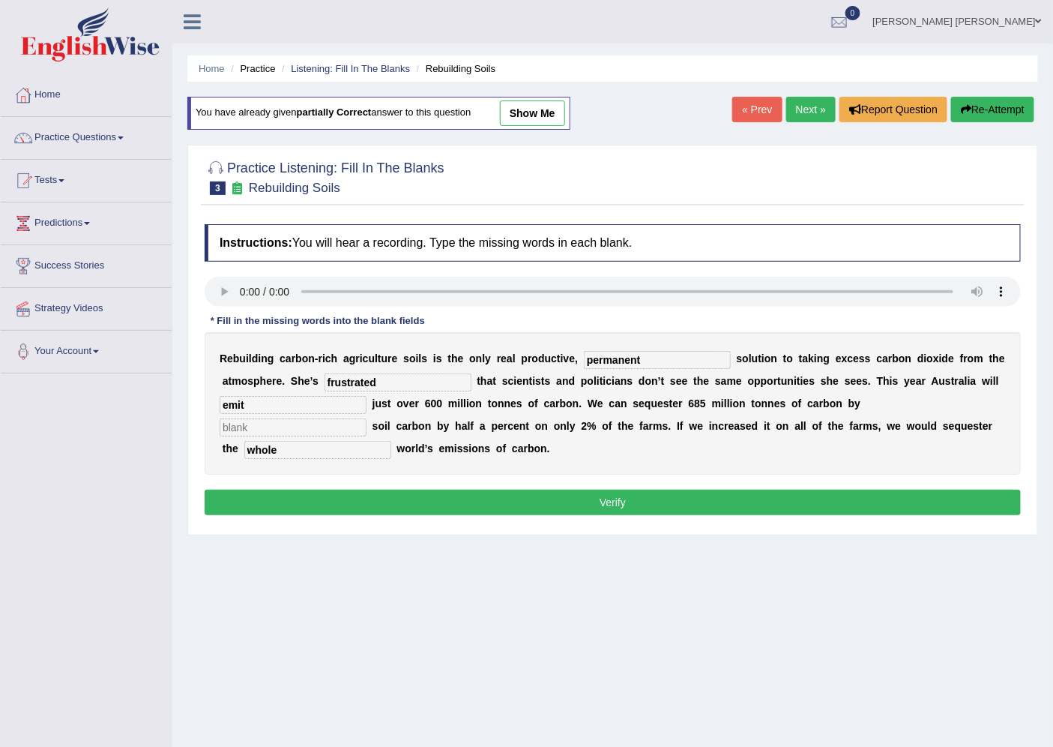
click at [304, 424] on input "text" at bounding box center [293, 427] width 147 height 18
click at [281, 420] on input "text" at bounding box center [293, 427] width 147 height 18
type input "increasing"
click at [508, 500] on button "Verify" at bounding box center [613, 502] width 816 height 25
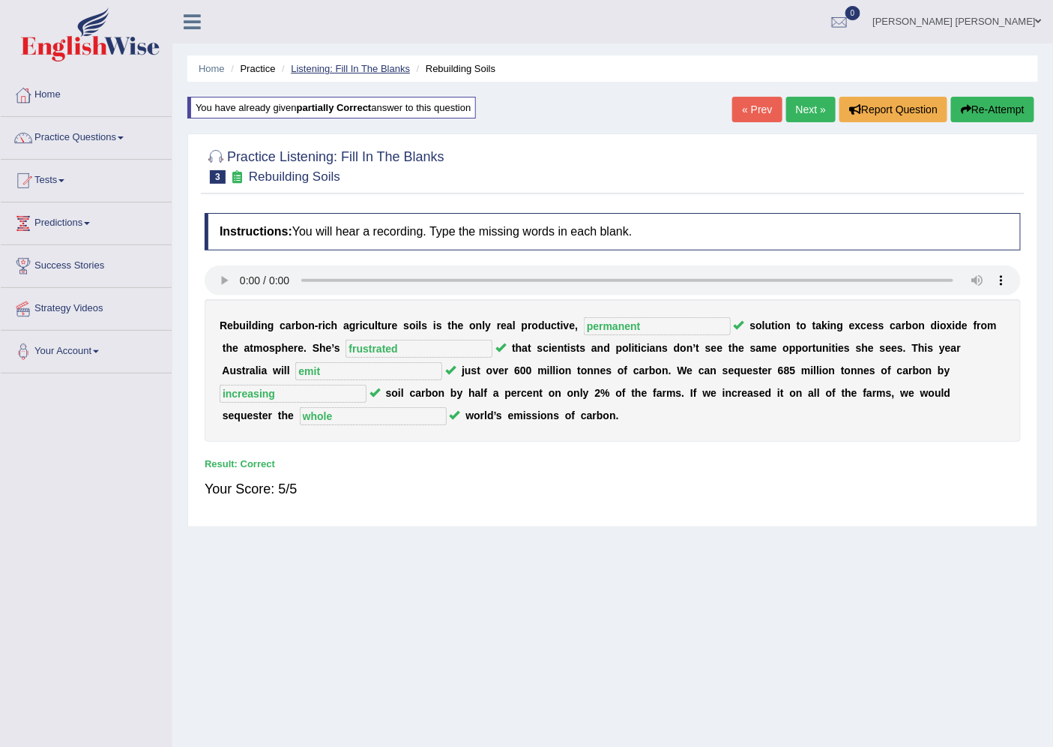
click at [369, 71] on link "Listening: Fill In The Blanks" at bounding box center [350, 68] width 119 height 11
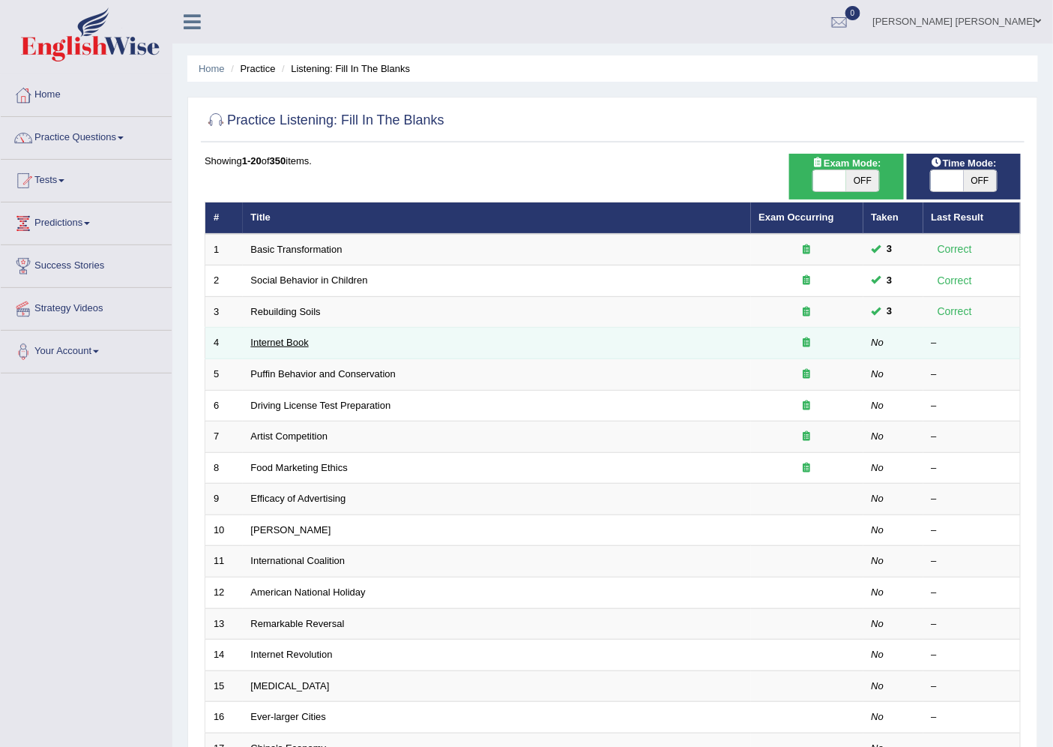
click at [283, 342] on link "Internet Book" at bounding box center [280, 342] width 58 height 11
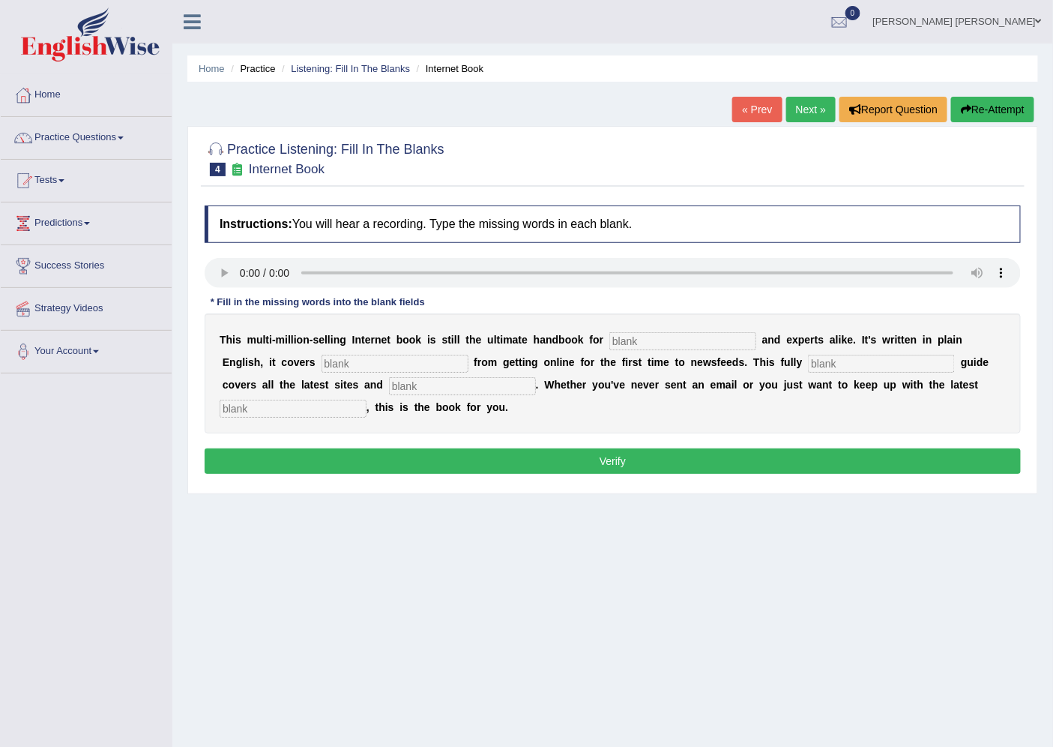
click at [648, 334] on input "text" at bounding box center [683, 341] width 147 height 18
type input "novoses"
click at [406, 365] on input "text" at bounding box center [395, 364] width 147 height 18
click at [825, 356] on input "text" at bounding box center [881, 364] width 147 height 18
click at [426, 381] on input "text" at bounding box center [462, 386] width 147 height 18
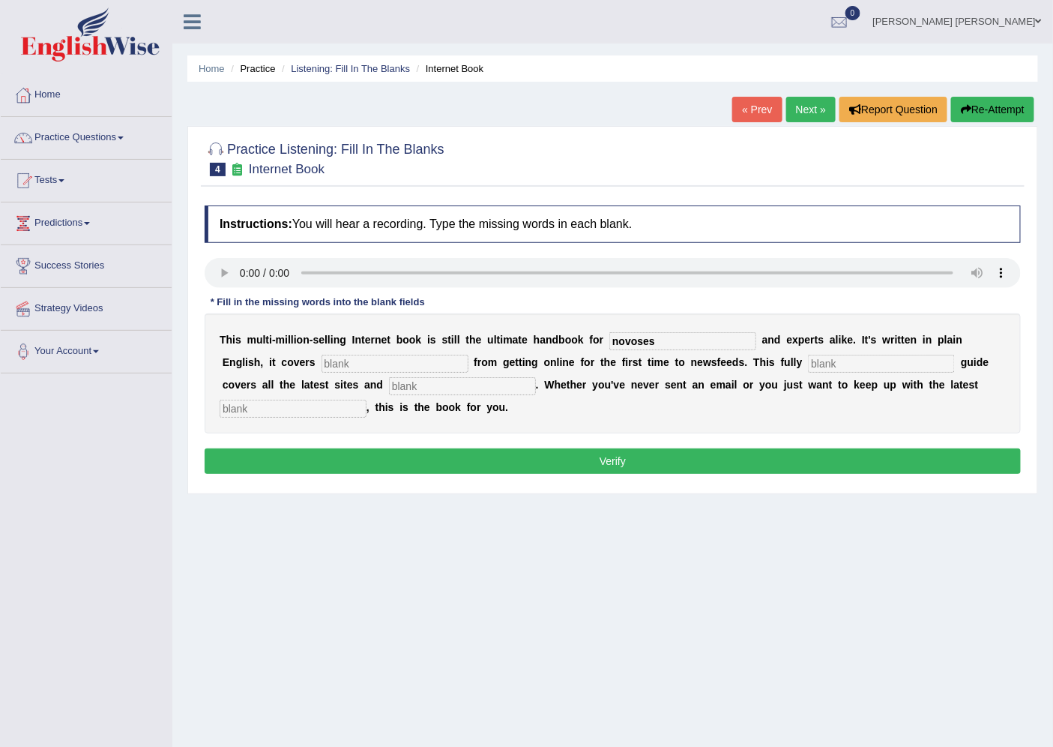
click at [324, 397] on div "T h i s m u l t i - m i l l i o n - s e l l i n g I n t e r n e t b o o k i s s…" at bounding box center [613, 373] width 816 height 120
drag, startPoint x: 657, startPoint y: 340, endPoint x: 540, endPoint y: 326, distance: 118.5
click at [532, 334] on div "T h i s m u l t i - m i l l i o n - s e l l i n g I n t e r n e t b o o k i s s…" at bounding box center [613, 373] width 816 height 120
type input "nervours"
drag, startPoint x: 664, startPoint y: 336, endPoint x: 499, endPoint y: 331, distance: 165.0
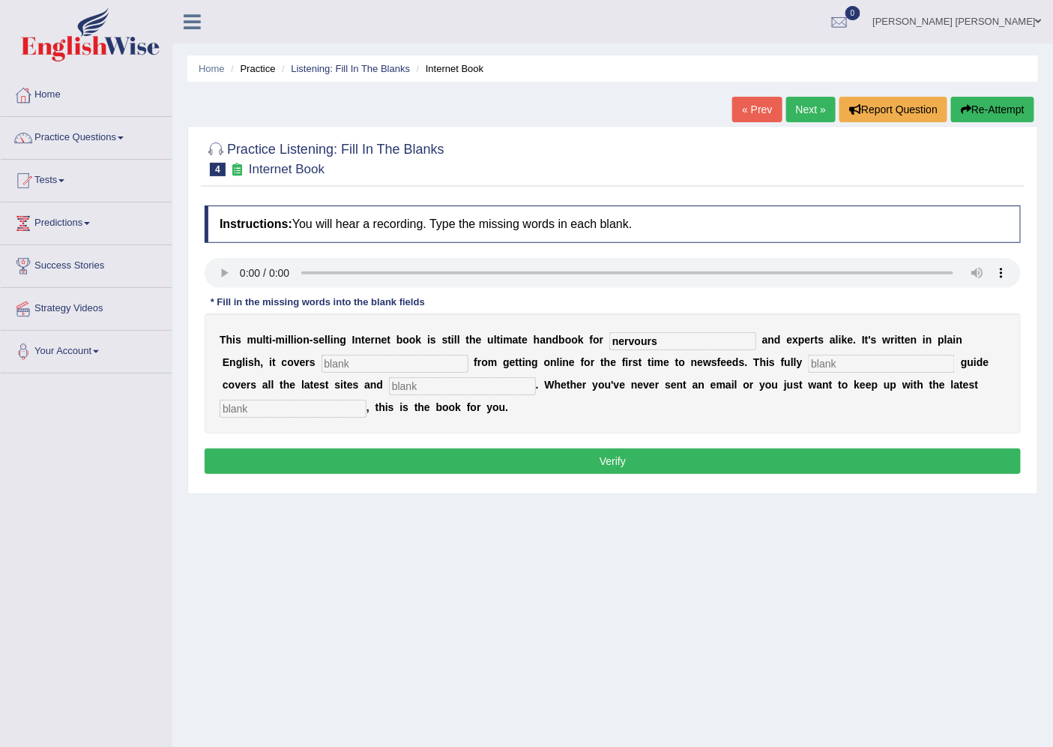
click at [500, 331] on div "T h i s m u l t i - m i l l i o n - s e l l i n g I n t e r n e t b o o k i s s…" at bounding box center [613, 373] width 816 height 120
click at [667, 340] on input "nervours" at bounding box center [683, 341] width 147 height 18
click at [343, 355] on input "text" at bounding box center [395, 364] width 147 height 18
type input "everything"
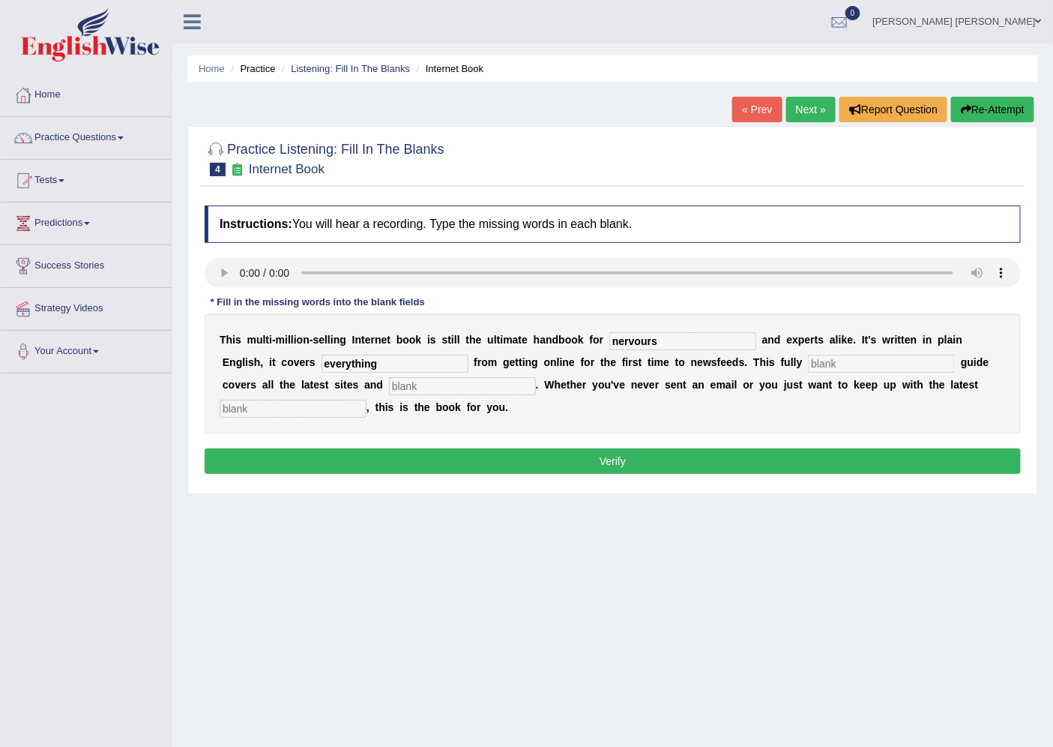
click at [823, 365] on input "text" at bounding box center [881, 364] width 147 height 18
click at [830, 362] on input "text" at bounding box center [881, 364] width 147 height 18
type input "i"
type input "en"
click at [405, 382] on input "text" at bounding box center [462, 386] width 147 height 18
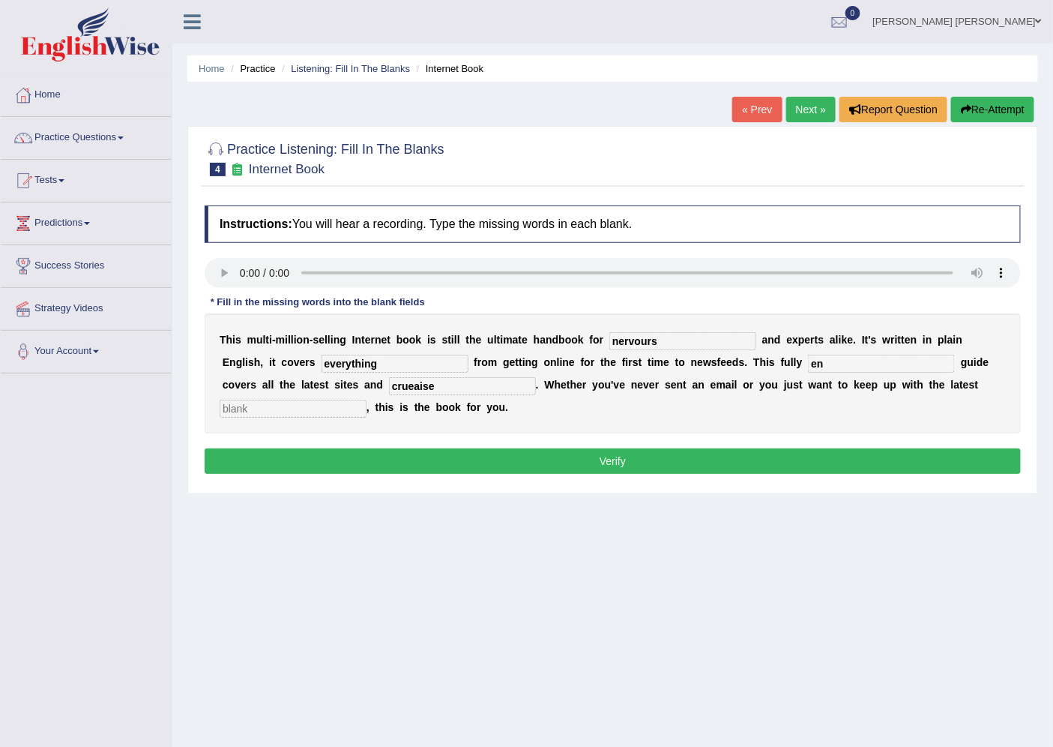
click at [456, 391] on input "crueaise" at bounding box center [462, 386] width 147 height 18
type input "cruises"
click at [265, 405] on input "text" at bounding box center [293, 409] width 147 height 18
type input "developments"
click at [342, 450] on button "Verify" at bounding box center [613, 460] width 816 height 25
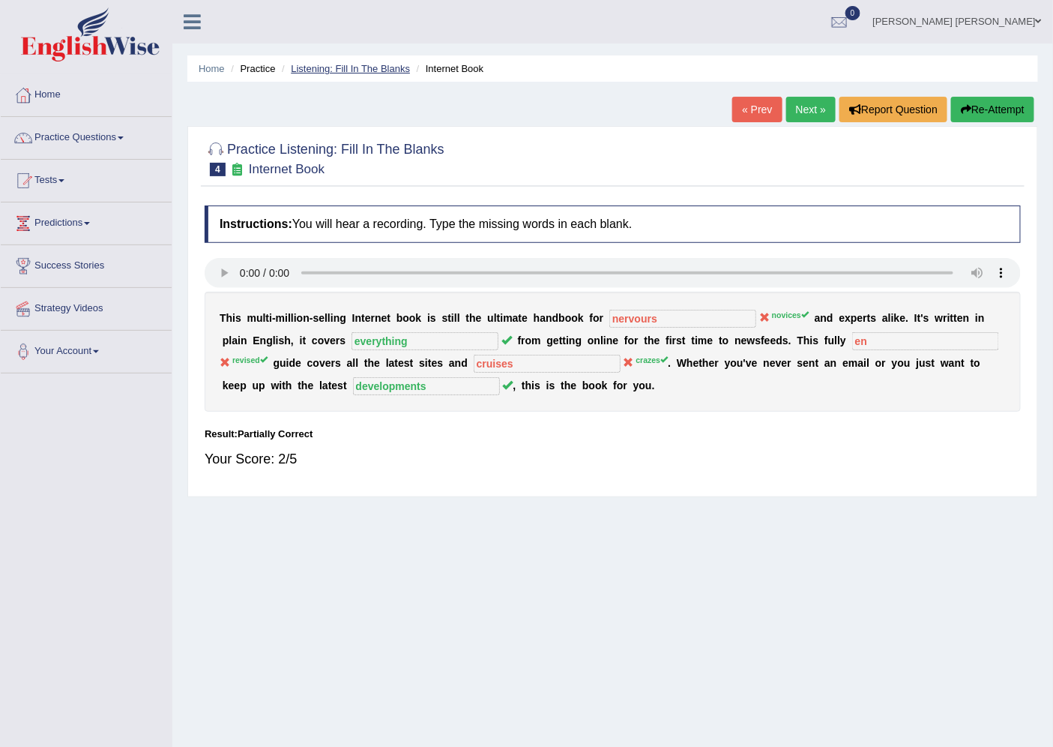
click at [366, 70] on link "Listening: Fill In The Blanks" at bounding box center [350, 68] width 119 height 11
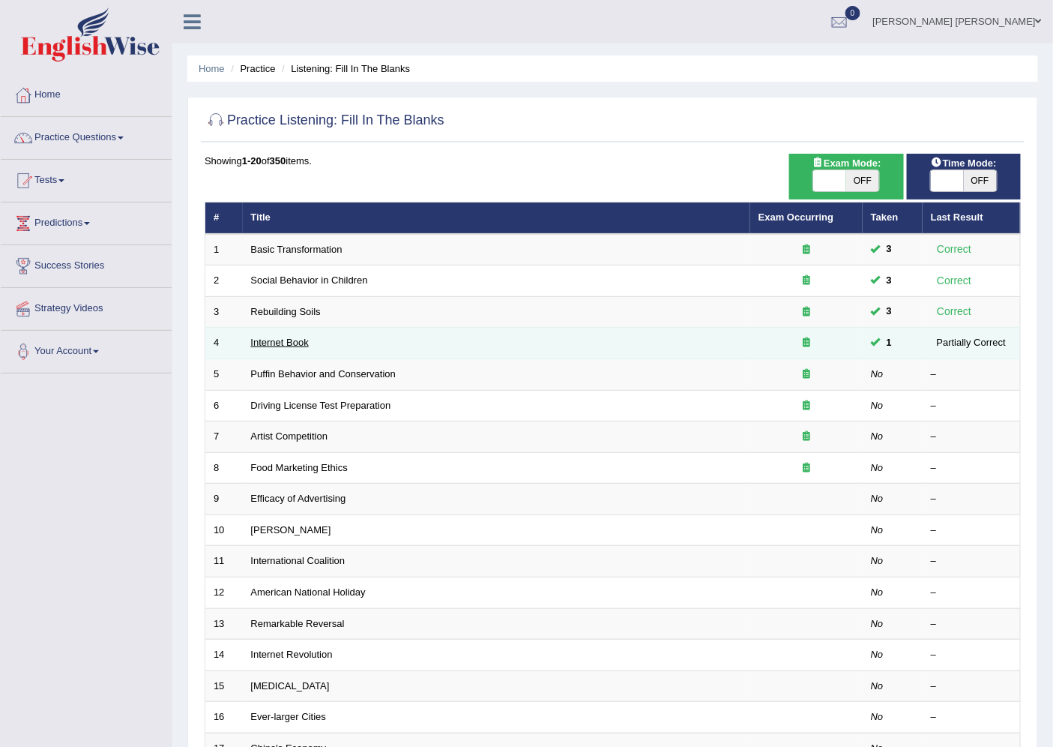
click at [274, 341] on link "Internet Book" at bounding box center [280, 342] width 58 height 11
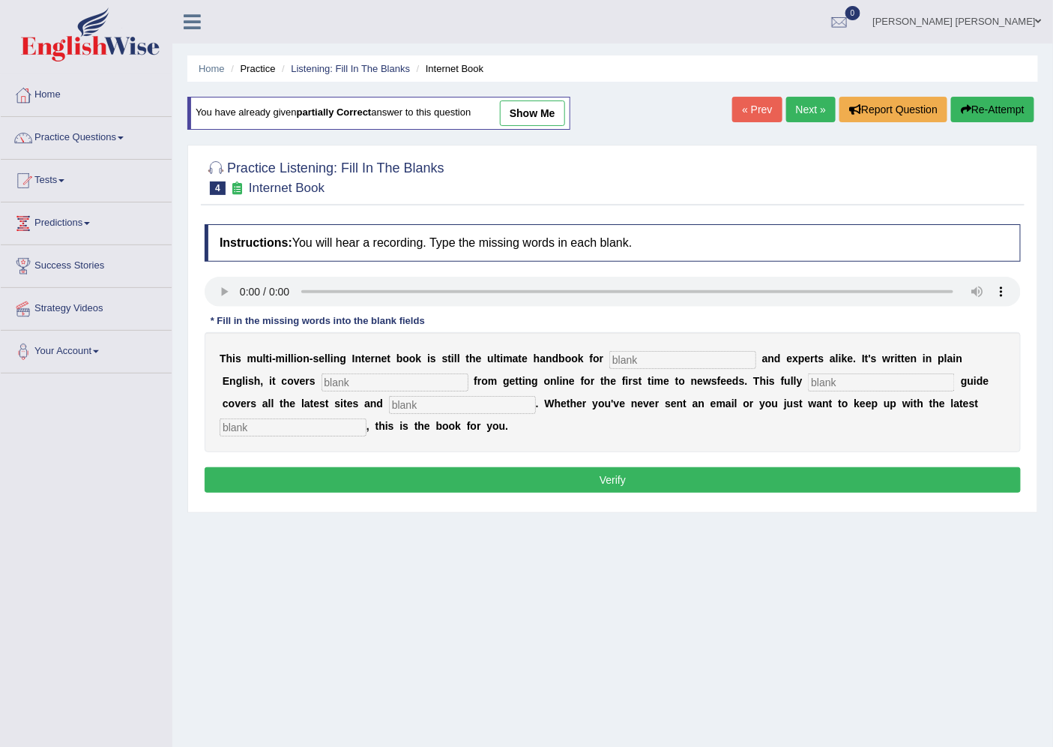
click at [619, 360] on input "text" at bounding box center [683, 360] width 147 height 18
type input "novices"
click at [349, 383] on input "text" at bounding box center [395, 382] width 147 height 18
type input "everything"
click at [858, 383] on input "text" at bounding box center [881, 382] width 147 height 18
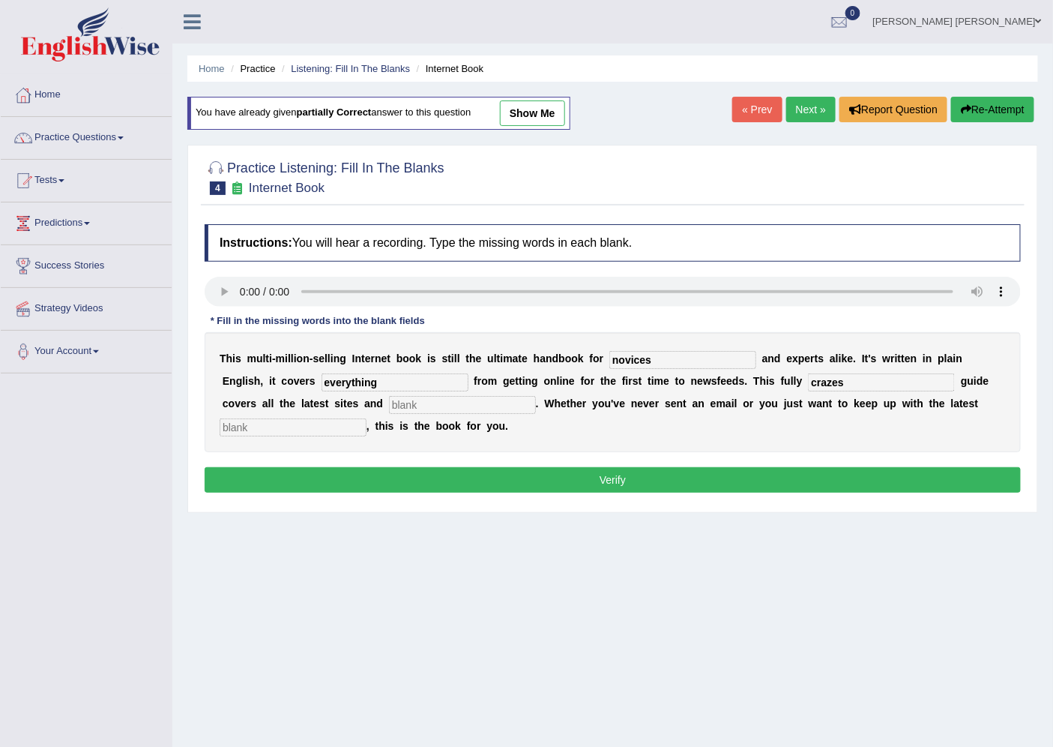
type input "crazes"
click at [452, 402] on input "text" at bounding box center [462, 405] width 147 height 18
click at [325, 420] on input "text" at bounding box center [293, 427] width 147 height 18
type input "developments"
drag, startPoint x: 852, startPoint y: 376, endPoint x: 795, endPoint y: 378, distance: 56.2
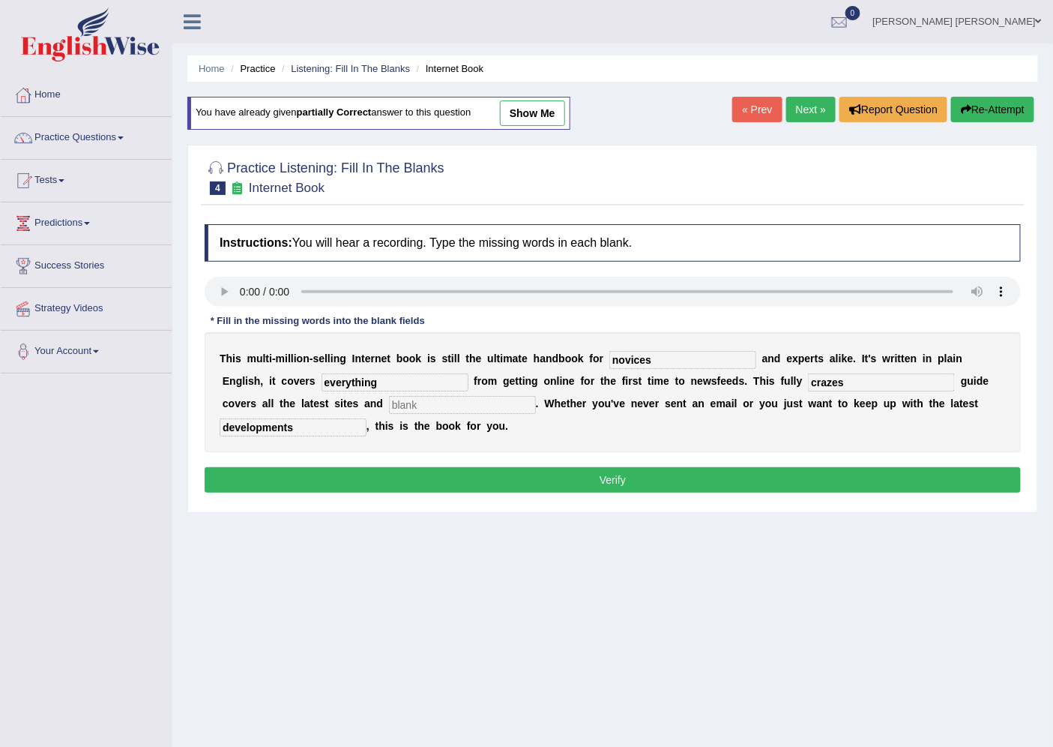
click at [795, 378] on div "T h i s m u l t i - m i l l i o n - s e l l i n g I n t e r n e t b o o k i s s…" at bounding box center [613, 392] width 816 height 120
click at [873, 387] on input "crazes" at bounding box center [881, 382] width 147 height 18
type input "c"
type input "."
click at [493, 400] on input "text" at bounding box center [462, 405] width 147 height 18
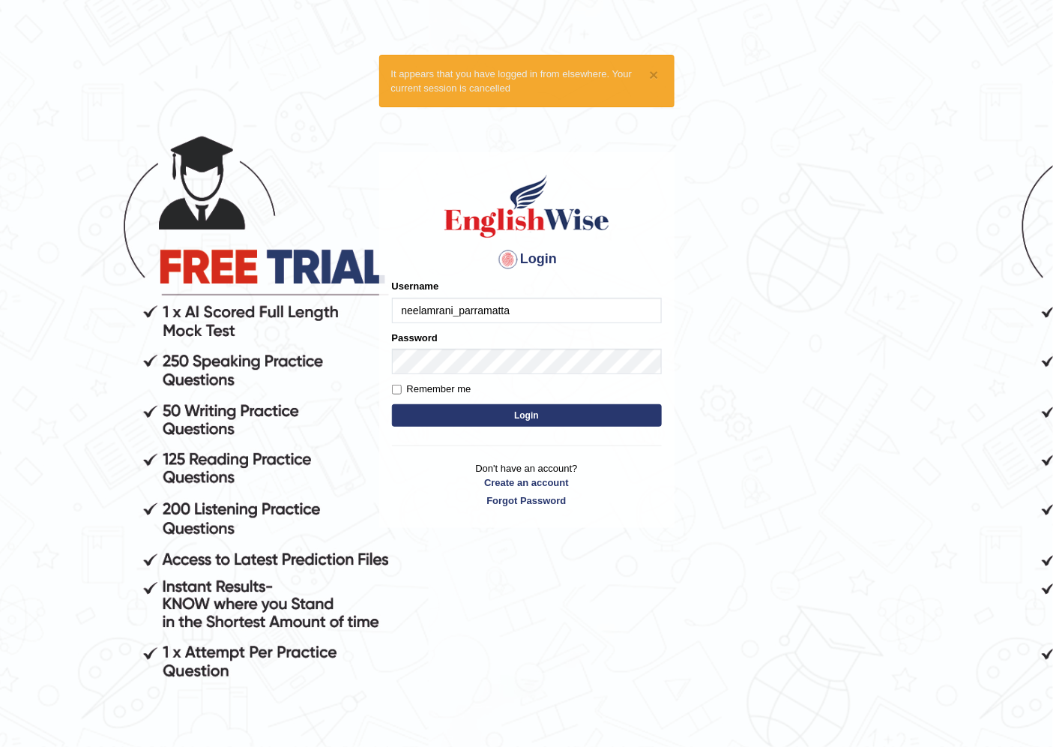
drag, startPoint x: 525, startPoint y: 306, endPoint x: 160, endPoint y: 294, distance: 364.6
click at [177, 303] on body "× It appears that you have logged in from elsewhere. Your current session is ca…" at bounding box center [526, 425] width 1053 height 747
type input "maratais_parramatta"
click at [485, 410] on button "Login" at bounding box center [527, 415] width 270 height 22
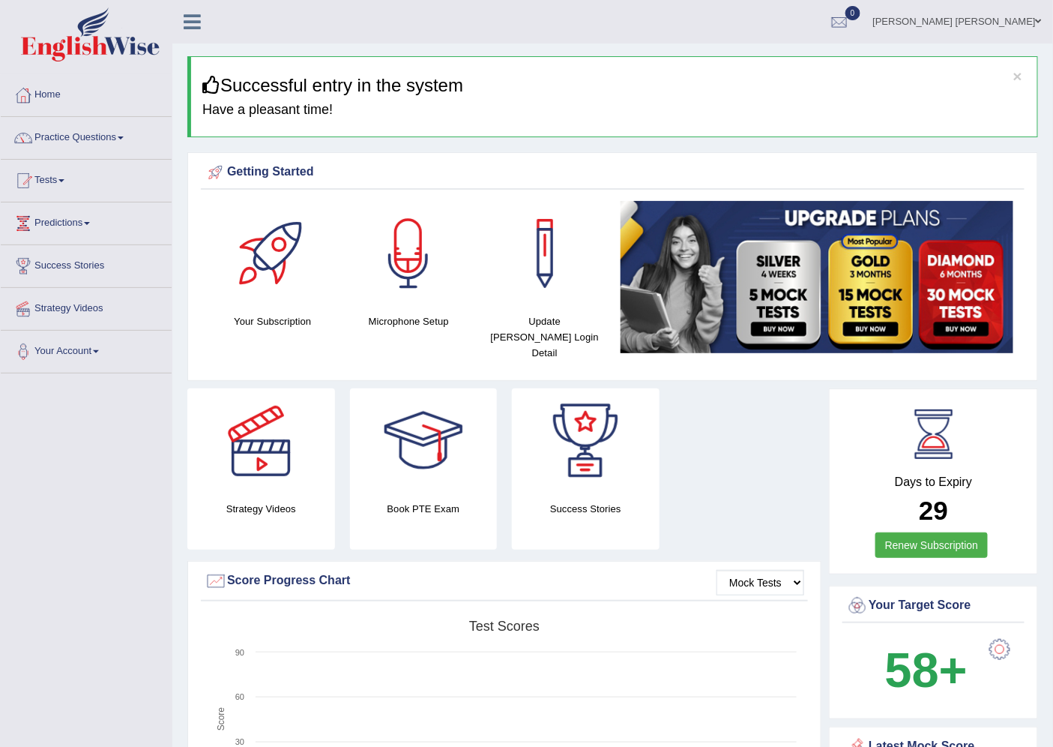
click at [58, 169] on link "Tests" at bounding box center [86, 178] width 171 height 37
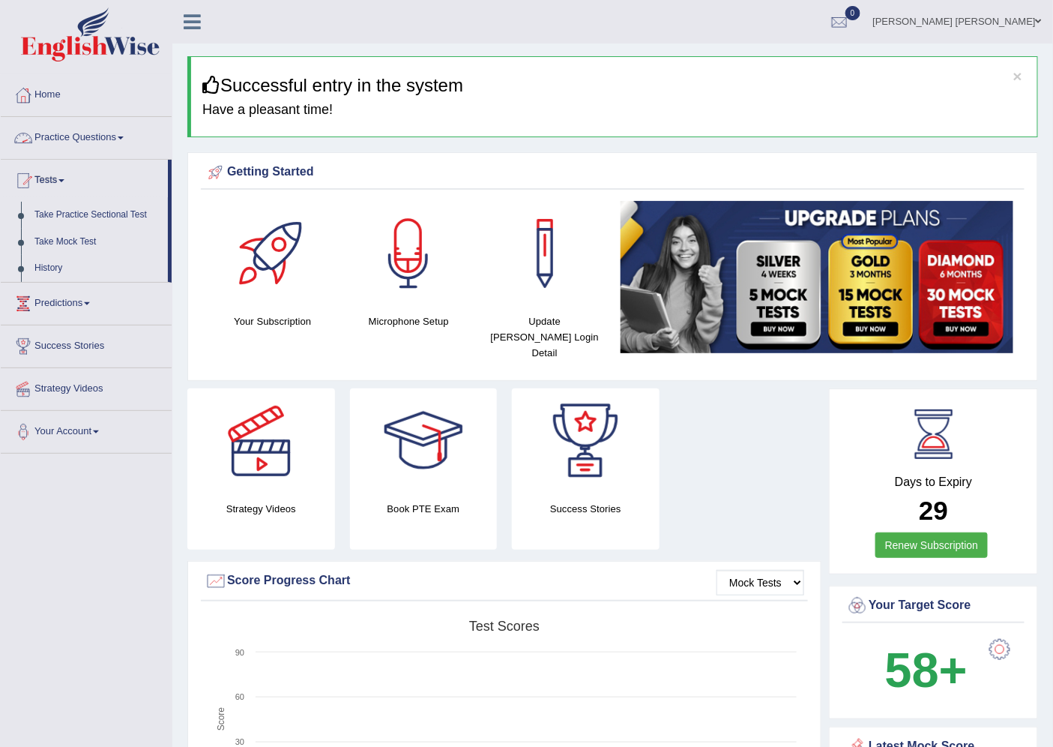
click at [63, 145] on link "Practice Questions" at bounding box center [86, 135] width 171 height 37
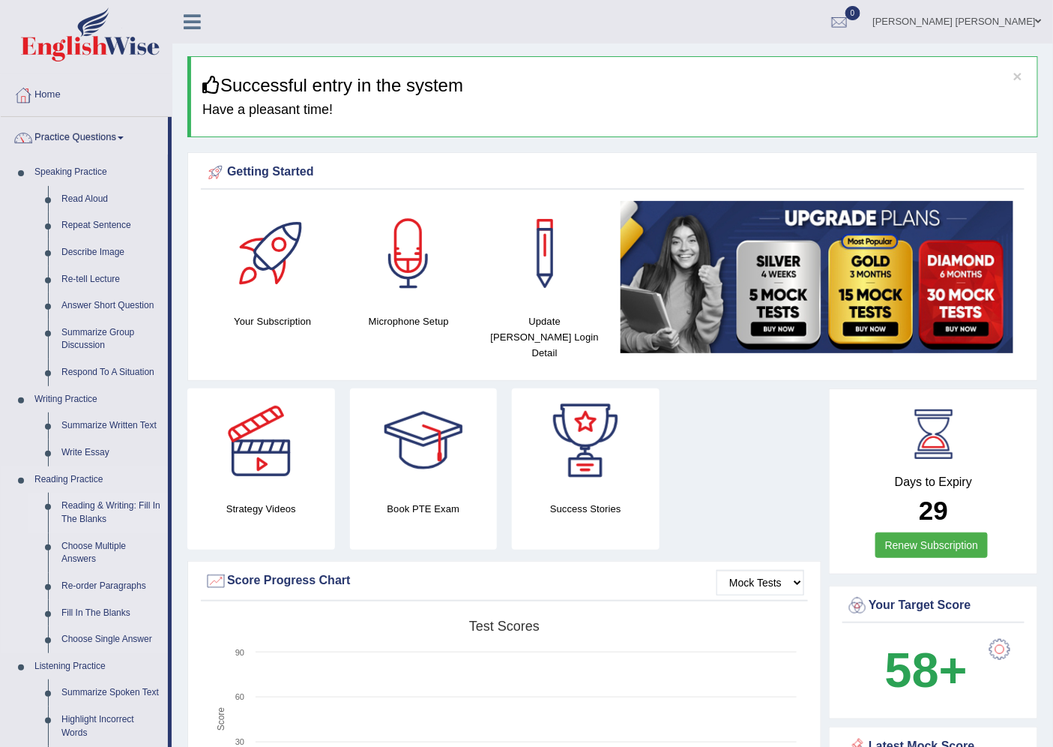
scroll to position [277, 0]
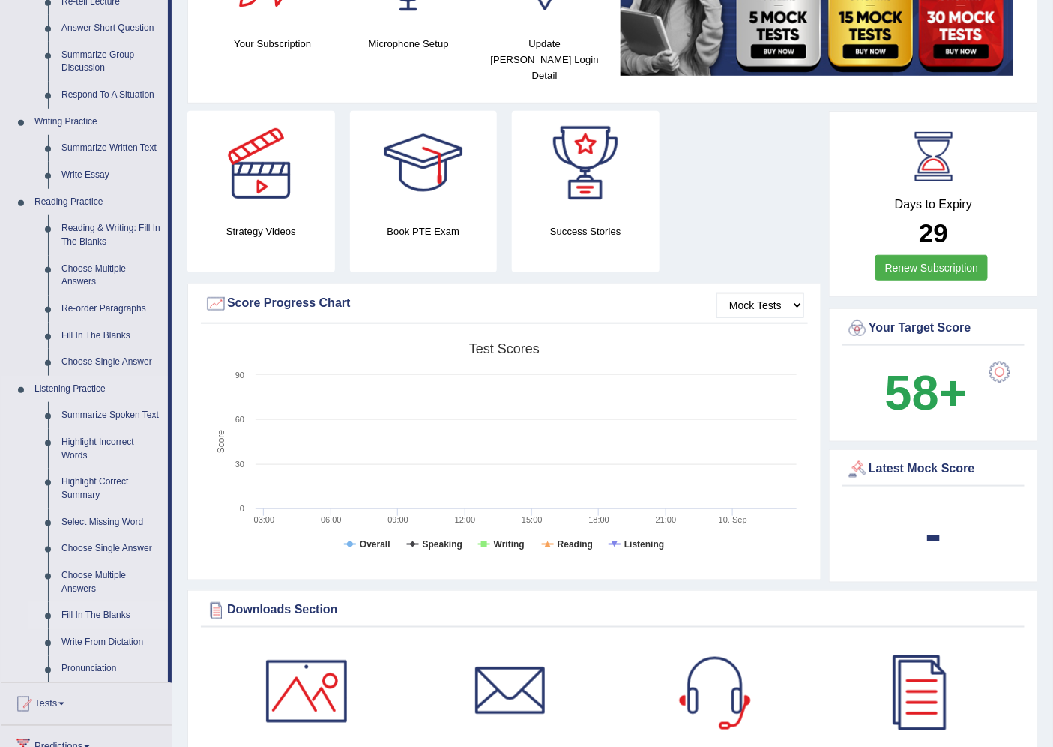
click at [88, 609] on link "Fill In The Blanks" at bounding box center [111, 615] width 113 height 27
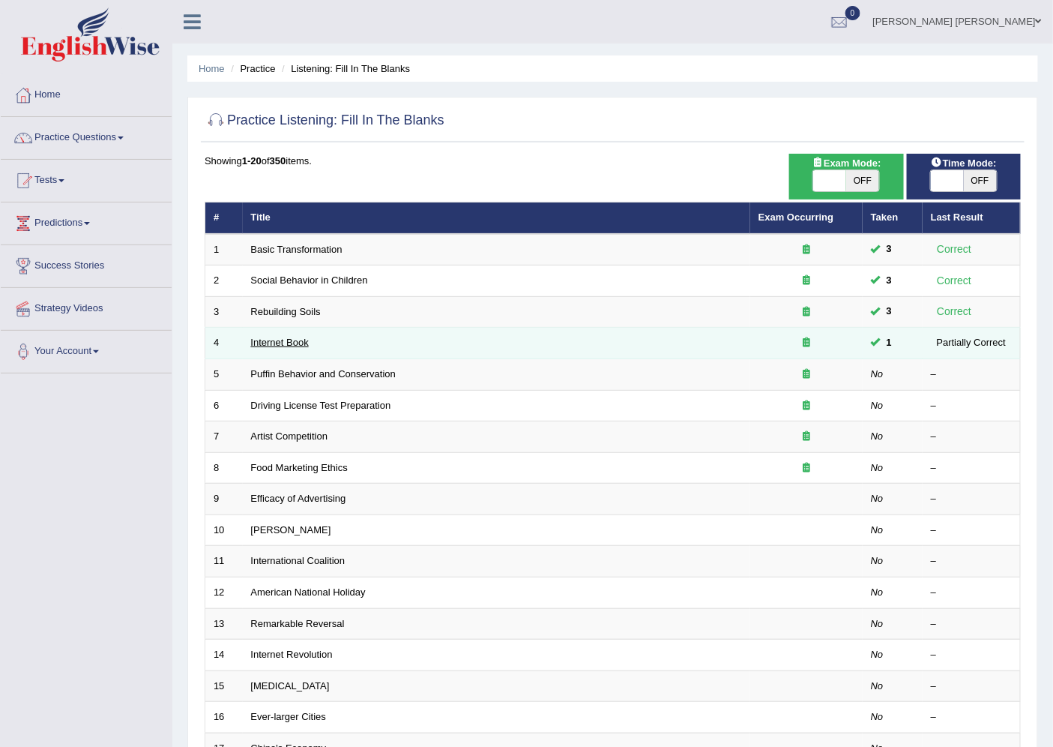
click at [294, 341] on link "Internet Book" at bounding box center [280, 342] width 58 height 11
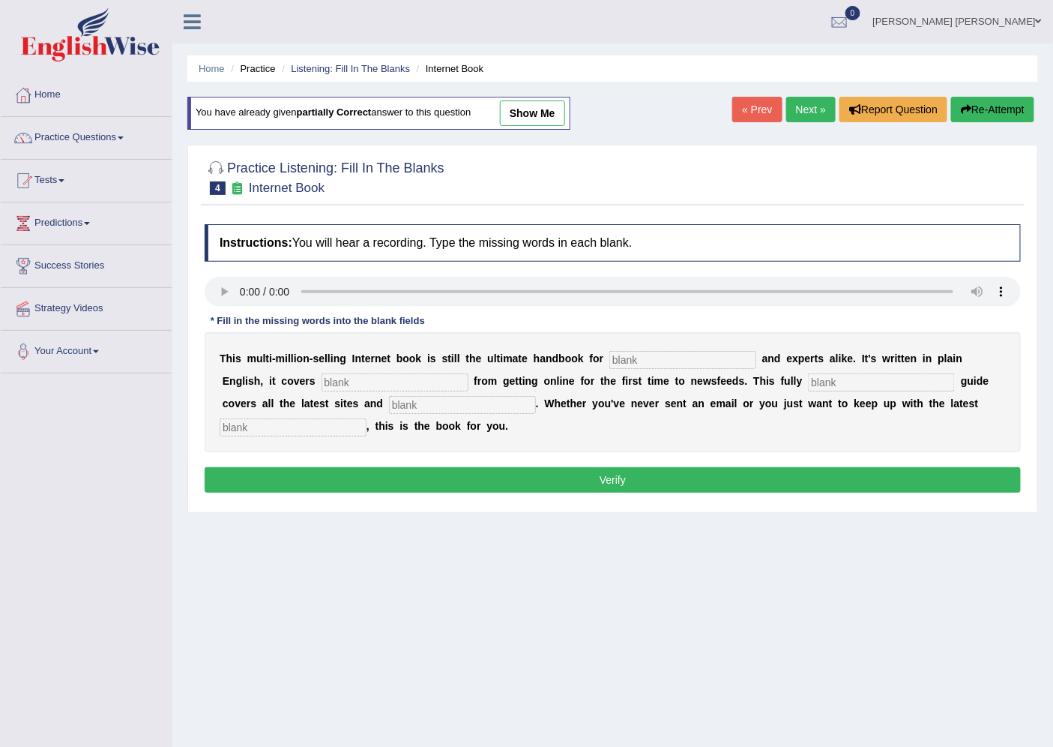
click at [640, 355] on input "text" at bounding box center [683, 360] width 147 height 18
type input "novices"
click at [398, 384] on input "text" at bounding box center [395, 382] width 147 height 18
type input "everything"
click at [831, 375] on input "text" at bounding box center [881, 382] width 147 height 18
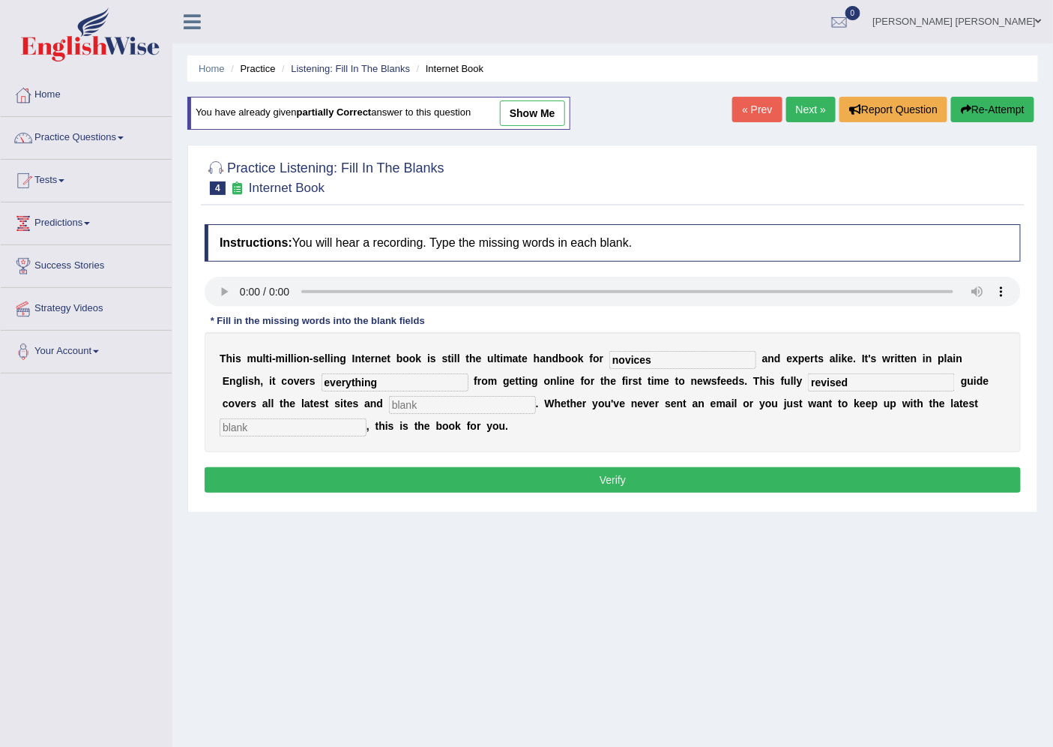
type input "revised"
click at [437, 403] on input "text" at bounding box center [462, 405] width 147 height 18
type input "crazes"
click at [304, 428] on input "text" at bounding box center [293, 427] width 147 height 18
type input "developments"
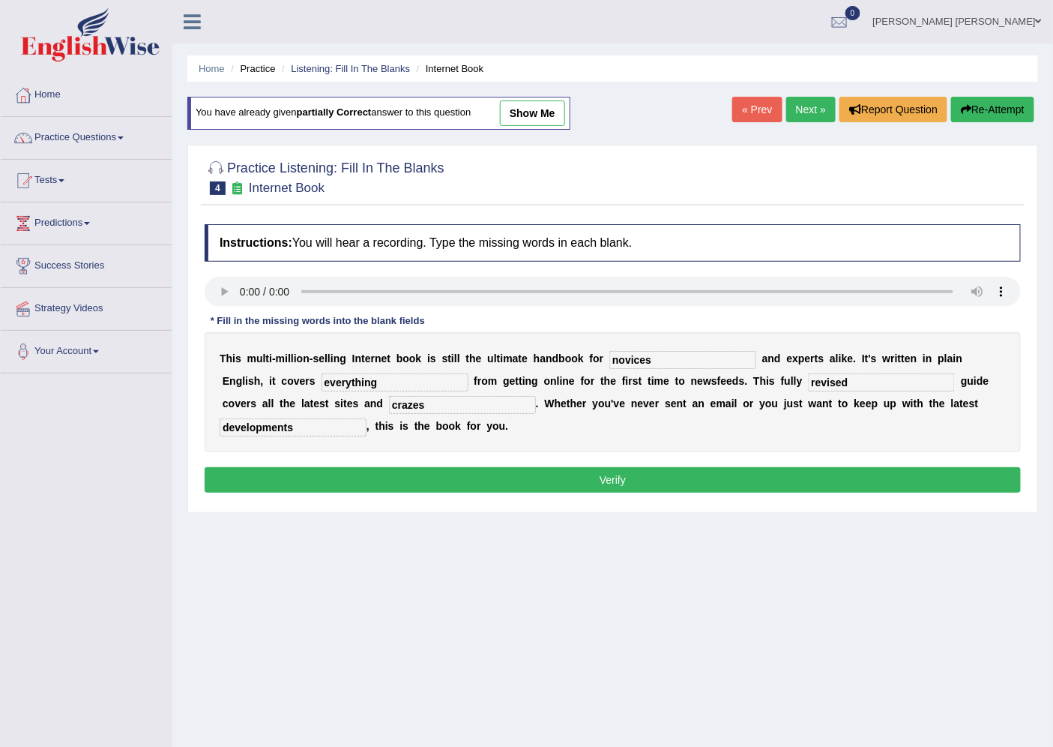
click at [532, 466] on div "Instructions: You will hear a recording. Type the missing words in each blank. …" at bounding box center [613, 361] width 824 height 288
click at [534, 483] on button "Verify" at bounding box center [613, 479] width 816 height 25
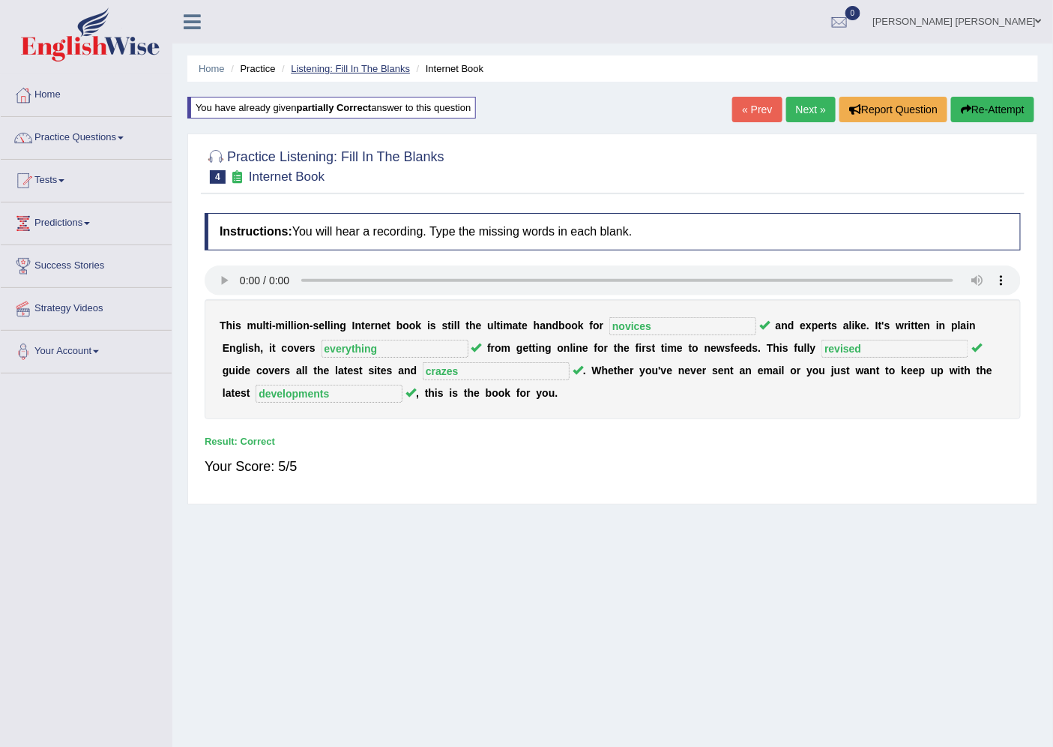
click at [376, 63] on link "Listening: Fill In The Blanks" at bounding box center [350, 68] width 119 height 11
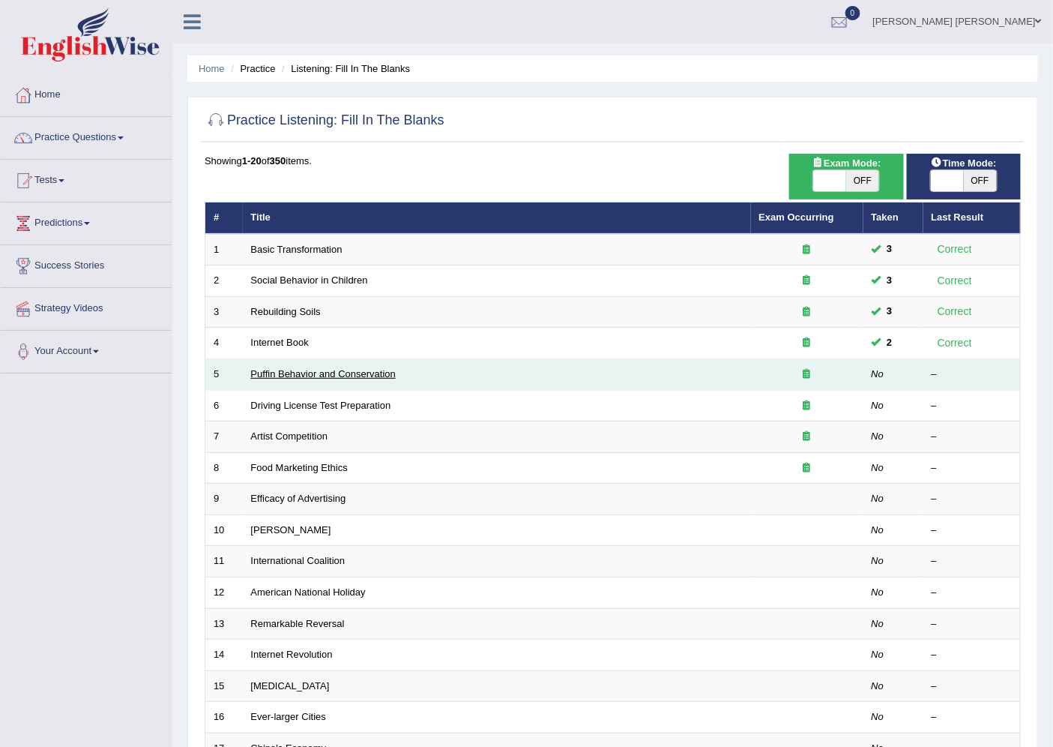
click at [328, 368] on link "Puffin Behavior and Conservation" at bounding box center [323, 373] width 145 height 11
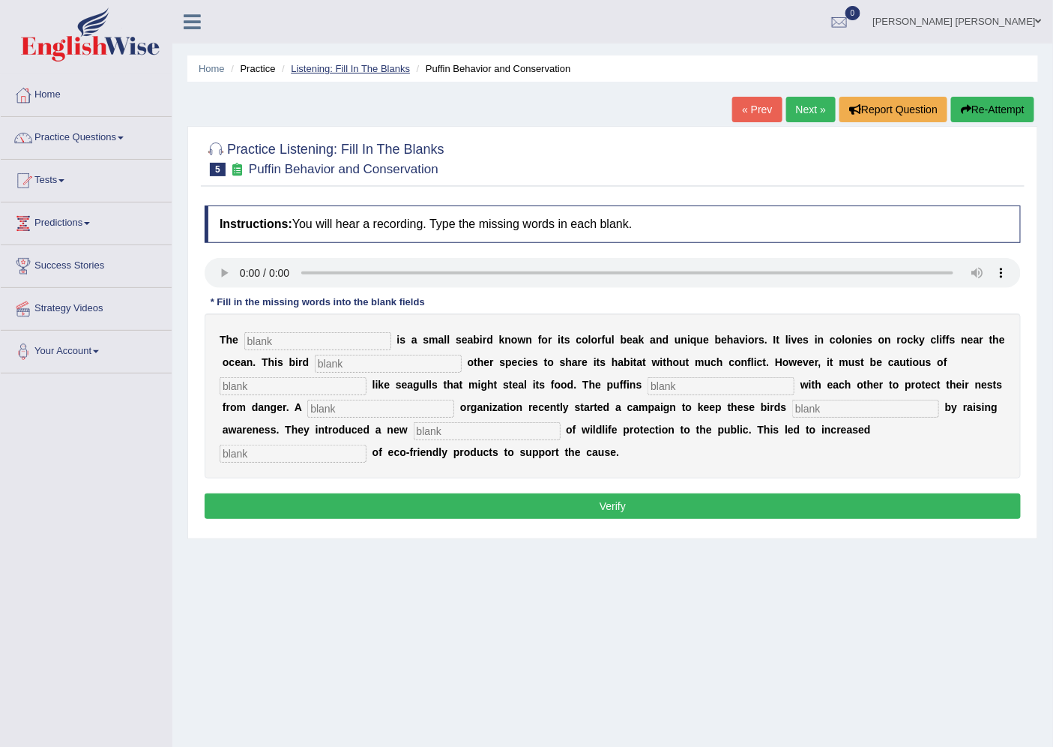
click at [350, 68] on link "Listening: Fill In The Blanks" at bounding box center [350, 68] width 119 height 11
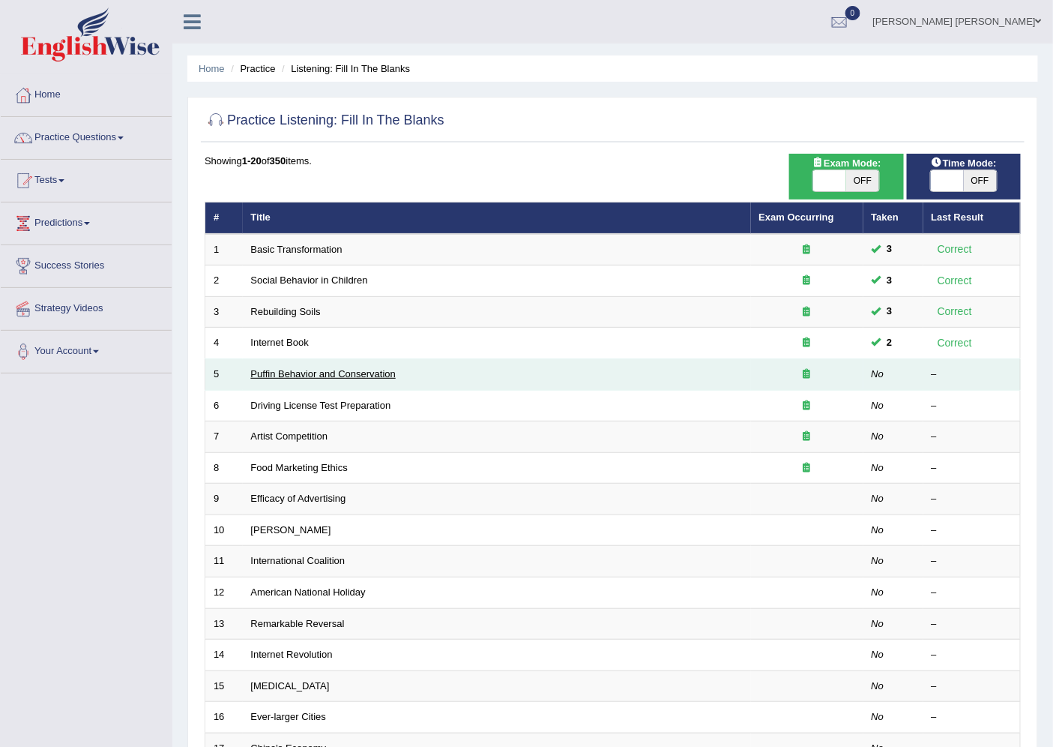
click at [295, 369] on link "Puffin Behavior and Conservation" at bounding box center [323, 373] width 145 height 11
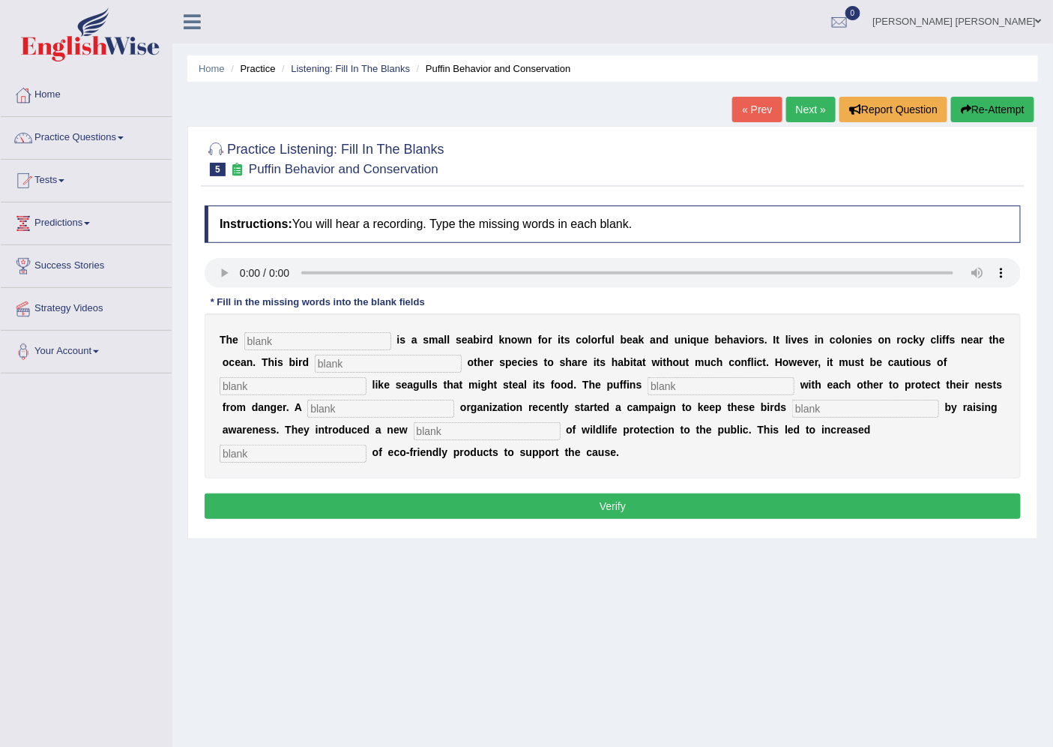
click at [265, 332] on input "text" at bounding box center [317, 341] width 147 height 18
click at [283, 341] on input "text" at bounding box center [317, 341] width 147 height 18
click at [259, 333] on input "text" at bounding box center [317, 341] width 147 height 18
type input "puffin"
click at [360, 368] on input "text" at bounding box center [388, 364] width 147 height 18
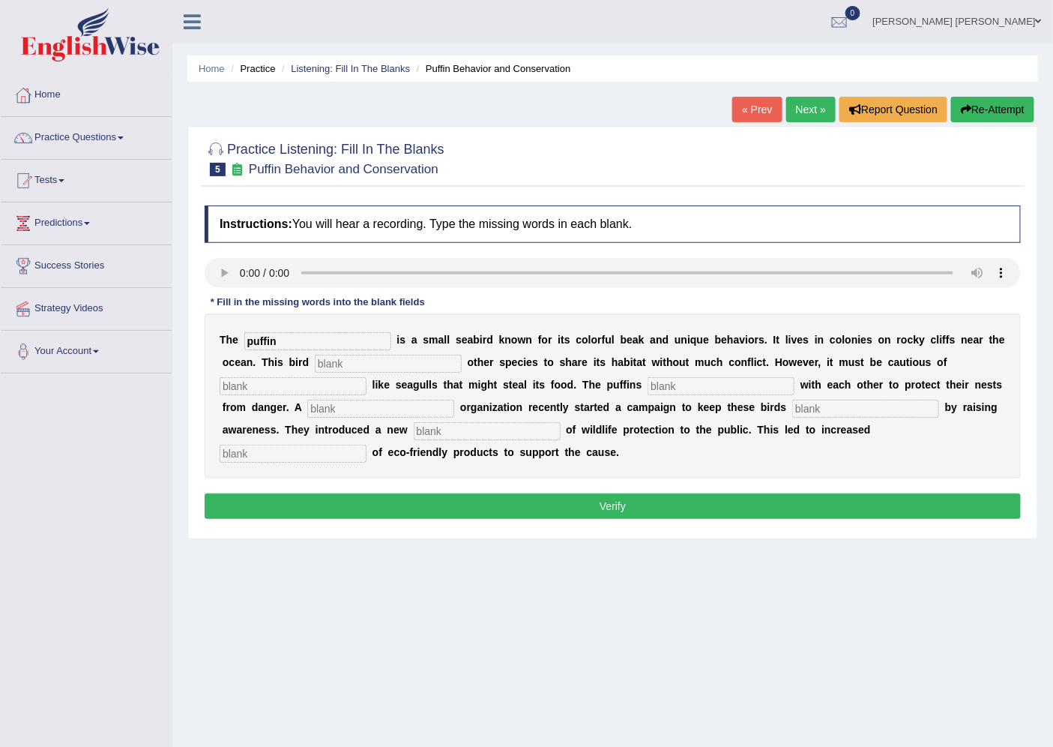
click at [323, 385] on input "text" at bounding box center [293, 386] width 147 height 18
click at [682, 375] on div "T h e puffin i s a s m a l l s e a b i r d k n o w n f o r i t s c o l o r f u …" at bounding box center [613, 395] width 816 height 165
click at [684, 387] on input "text" at bounding box center [721, 386] width 147 height 18
type input "collaborate"
click at [392, 407] on input "text" at bounding box center [380, 409] width 147 height 18
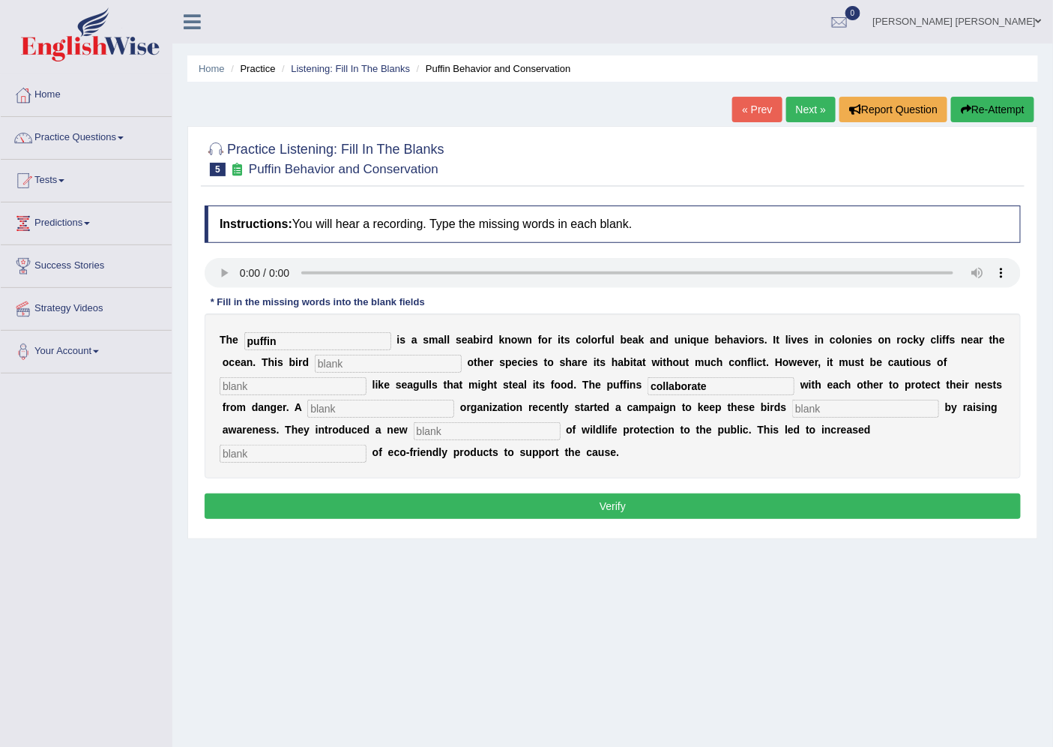
click at [428, 431] on input "text" at bounding box center [487, 431] width 147 height 18
type input "c"
click at [339, 448] on input "text" at bounding box center [293, 454] width 147 height 18
click at [399, 358] on input "text" at bounding box center [388, 364] width 147 height 18
click at [341, 377] on input "text" at bounding box center [293, 386] width 147 height 18
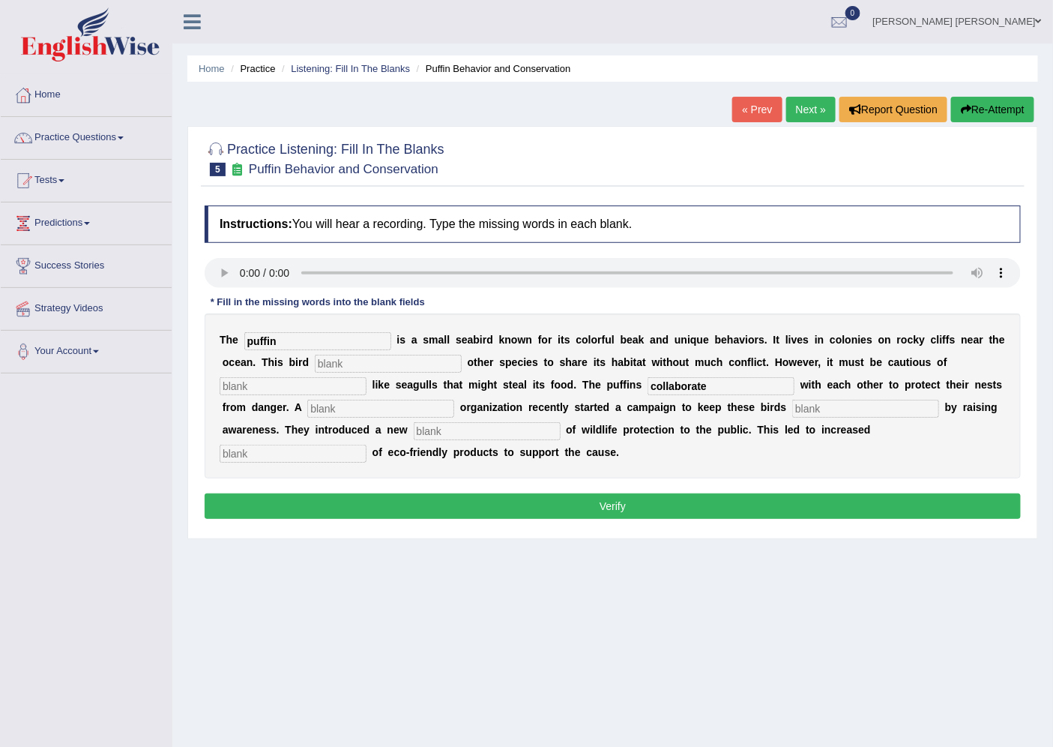
click at [330, 406] on input "text" at bounding box center [380, 409] width 147 height 18
type input "coporate"
click at [379, 400] on input "coporate" at bounding box center [380, 409] width 147 height 18
click at [452, 425] on input "text" at bounding box center [487, 431] width 147 height 18
click at [482, 431] on input "text" at bounding box center [487, 431] width 147 height 18
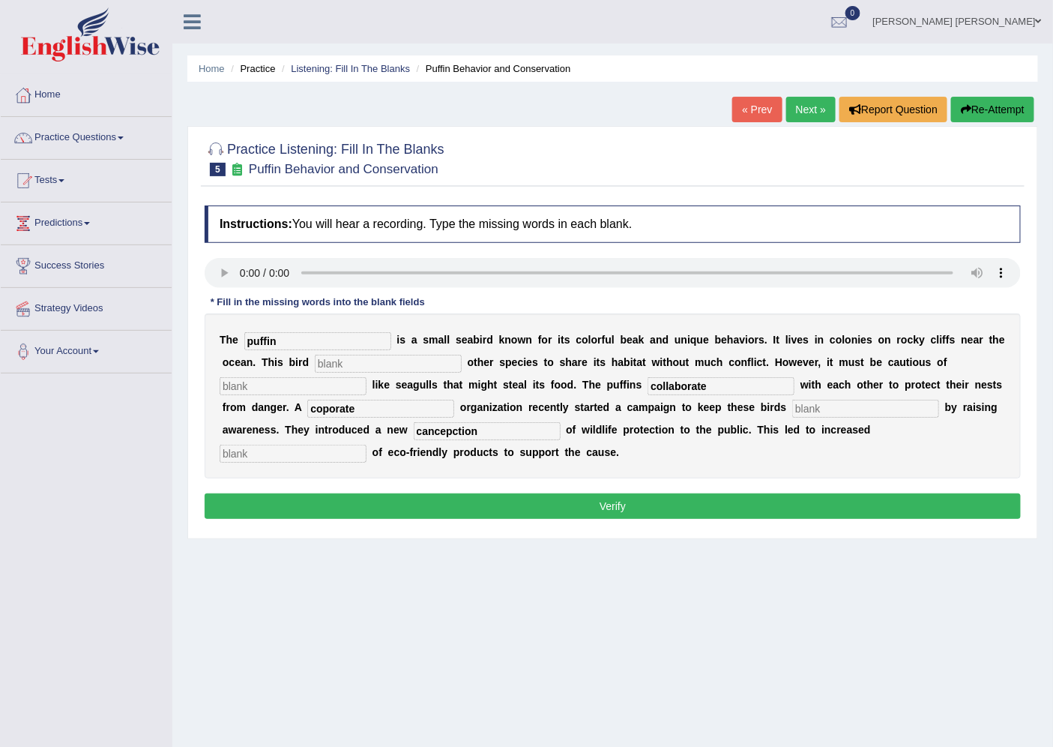
click at [433, 430] on input "cancepction" at bounding box center [487, 431] width 147 height 18
type input "concepction"
click at [394, 355] on input "text" at bounding box center [388, 364] width 147 height 18
click at [342, 362] on input "text" at bounding box center [388, 364] width 147 height 18
click at [334, 358] on input "text" at bounding box center [388, 364] width 147 height 18
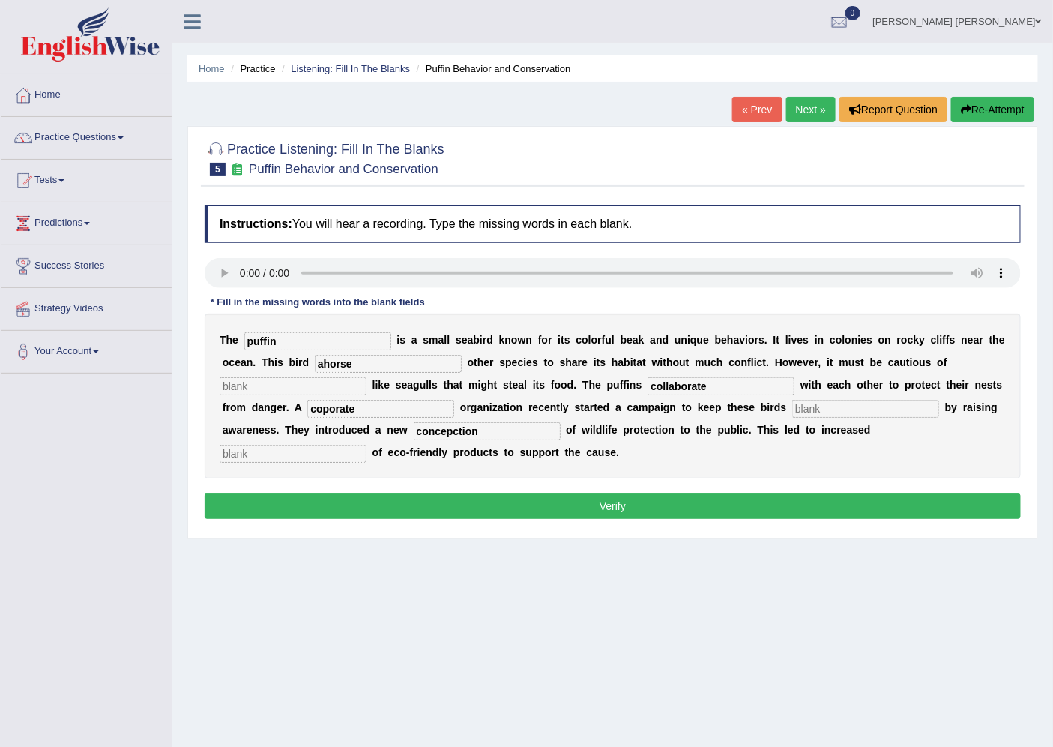
type input "ahorse"
click at [817, 411] on input "text" at bounding box center [865, 409] width 147 height 18
type input "c"
click at [343, 451] on input "text" at bounding box center [293, 454] width 147 height 18
click at [574, 511] on button "Verify" at bounding box center [613, 505] width 816 height 25
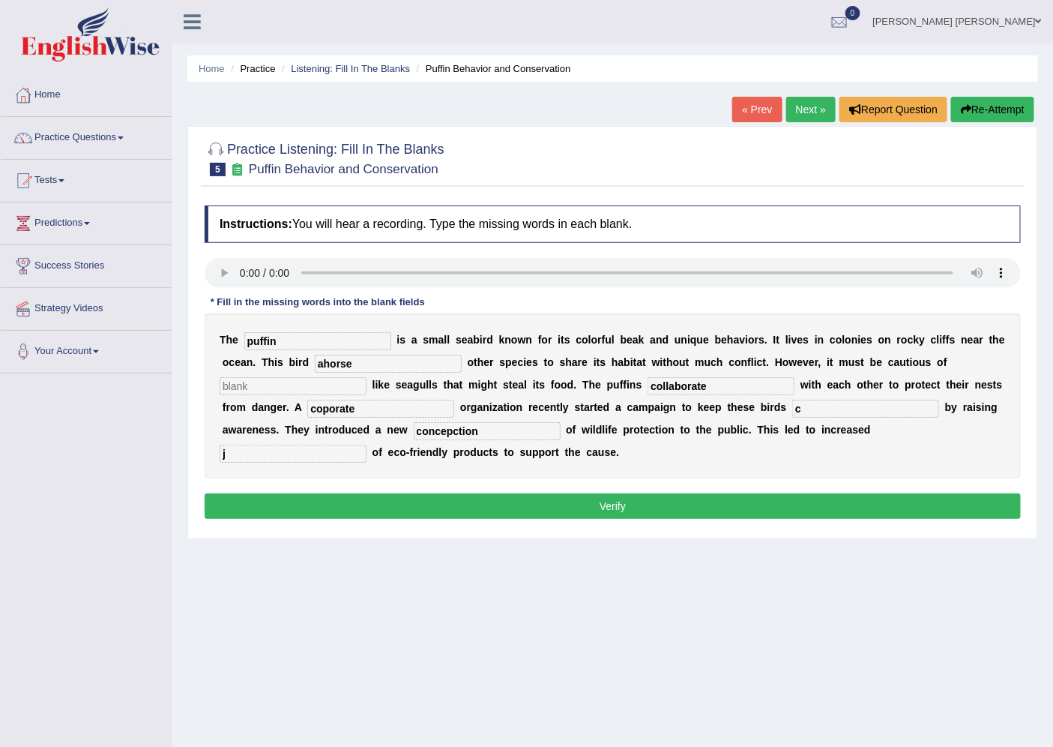
click at [313, 445] on div "T h e puffin i s a s m a l l s e a b i r d k n o w n f o r i t s c o l o r f u …" at bounding box center [613, 395] width 816 height 165
click at [313, 445] on input "j" at bounding box center [293, 454] width 147 height 18
type input "jyh"
click at [411, 493] on button "Verify" at bounding box center [613, 505] width 816 height 25
drag, startPoint x: 298, startPoint y: 448, endPoint x: 204, endPoint y: 435, distance: 95.3
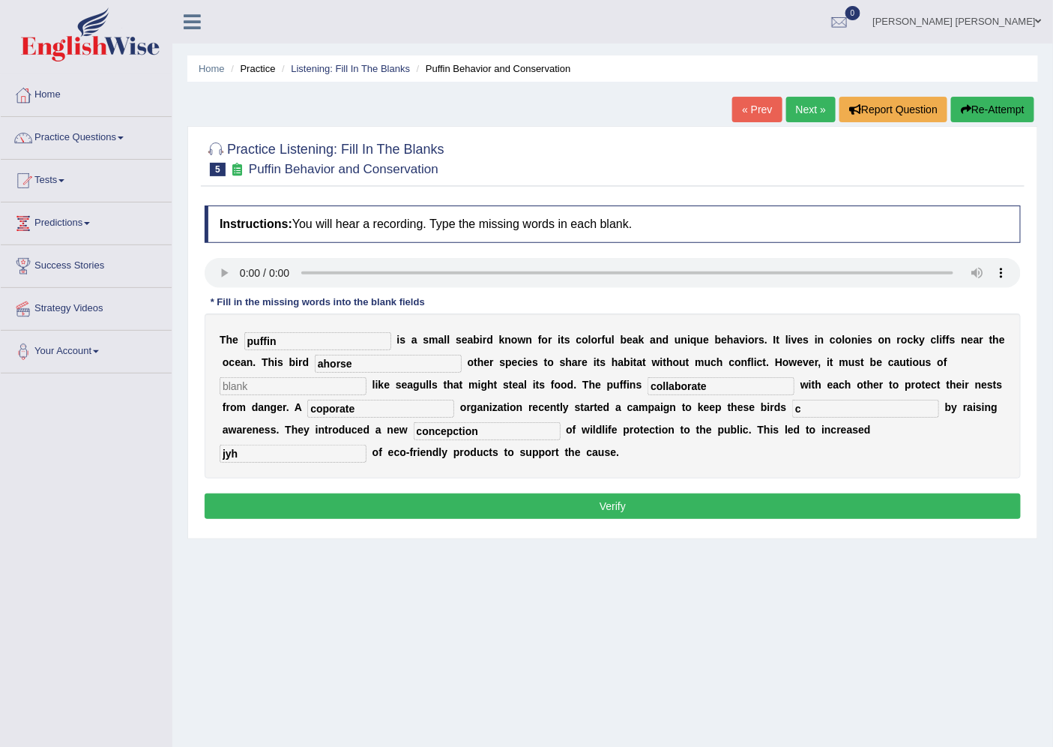
click at [205, 435] on div "T h e puffin i s a s m a l l s e a b i r d k n o w n f o r i t s c o l o r f u …" at bounding box center [613, 395] width 816 height 165
click at [822, 415] on input "c" at bounding box center [865, 409] width 147 height 18
click at [257, 448] on input "text" at bounding box center [293, 454] width 147 height 18
type input "blank"
click at [319, 499] on button "Verify" at bounding box center [613, 505] width 816 height 25
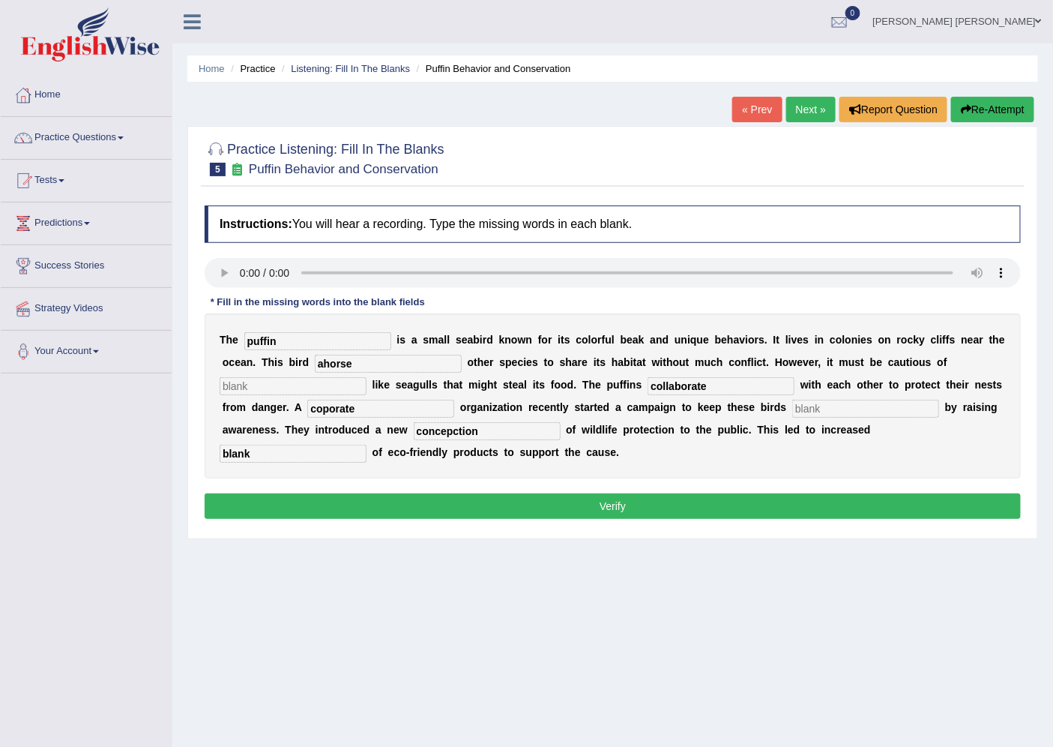
click at [830, 406] on input "text" at bounding box center [865, 409] width 147 height 18
type input "blank"
click at [303, 388] on input "text" at bounding box center [293, 386] width 147 height 18
type input "blank"
click at [571, 490] on div "Instructions: You will hear a recording. Type the missing words in each blank. …" at bounding box center [613, 364] width 824 height 333
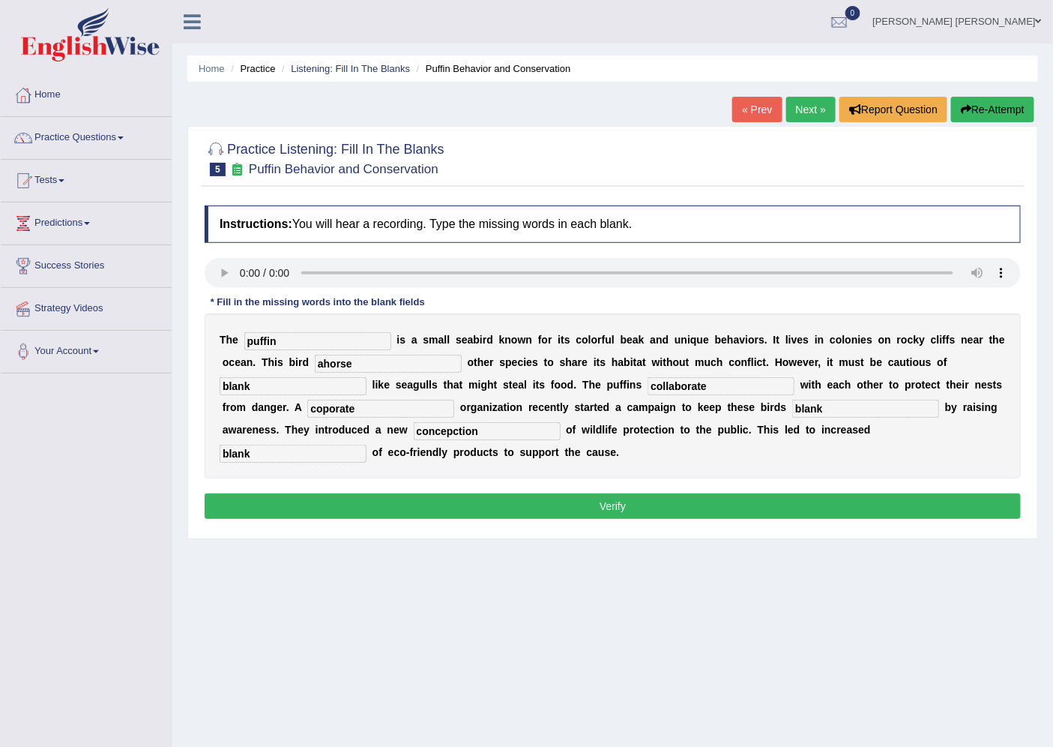
click at [589, 504] on button "Verify" at bounding box center [613, 505] width 816 height 25
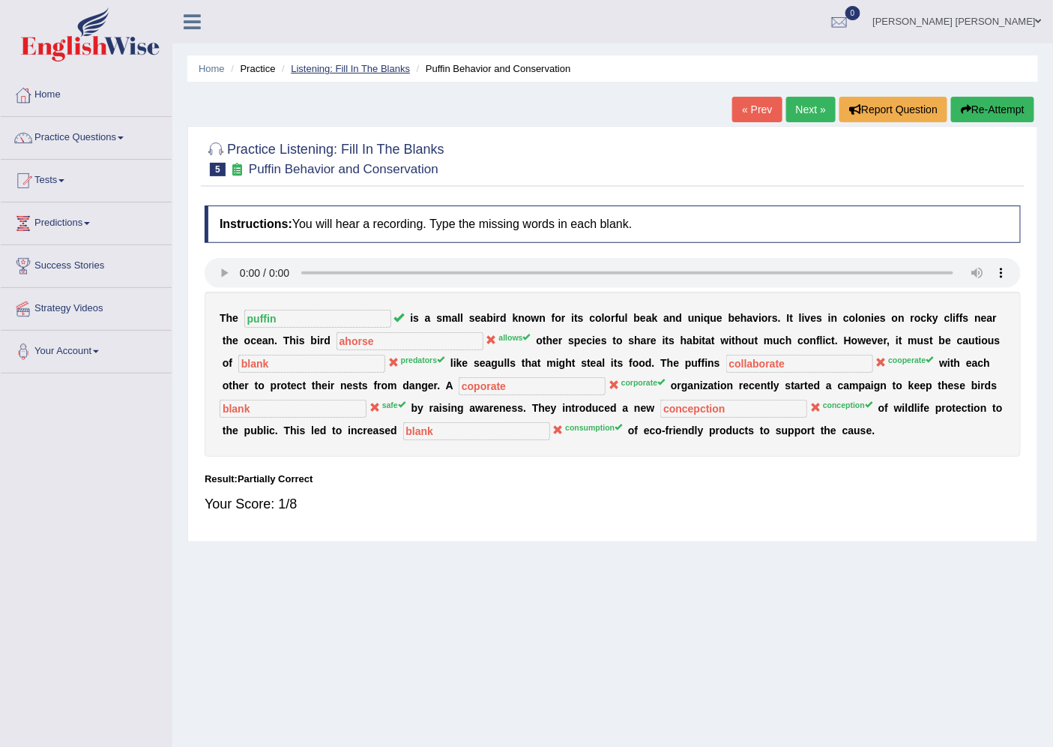
click at [379, 64] on link "Listening: Fill In The Blanks" at bounding box center [350, 68] width 119 height 11
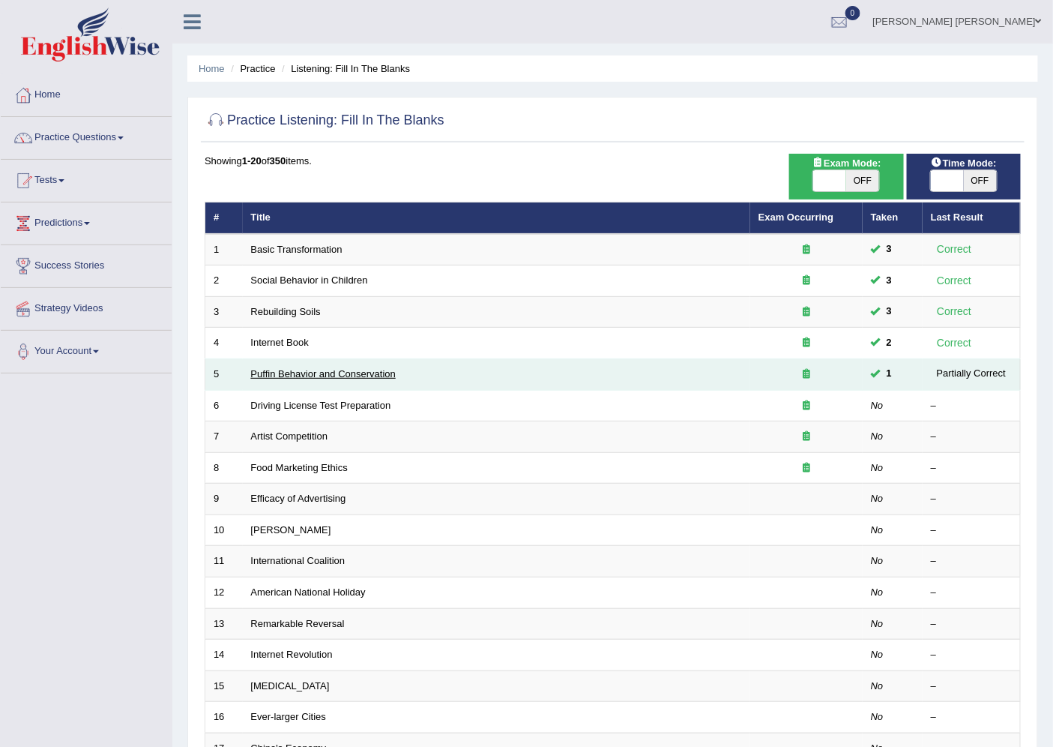
click at [308, 373] on link "Puffin Behavior and Conservation" at bounding box center [323, 373] width 145 height 11
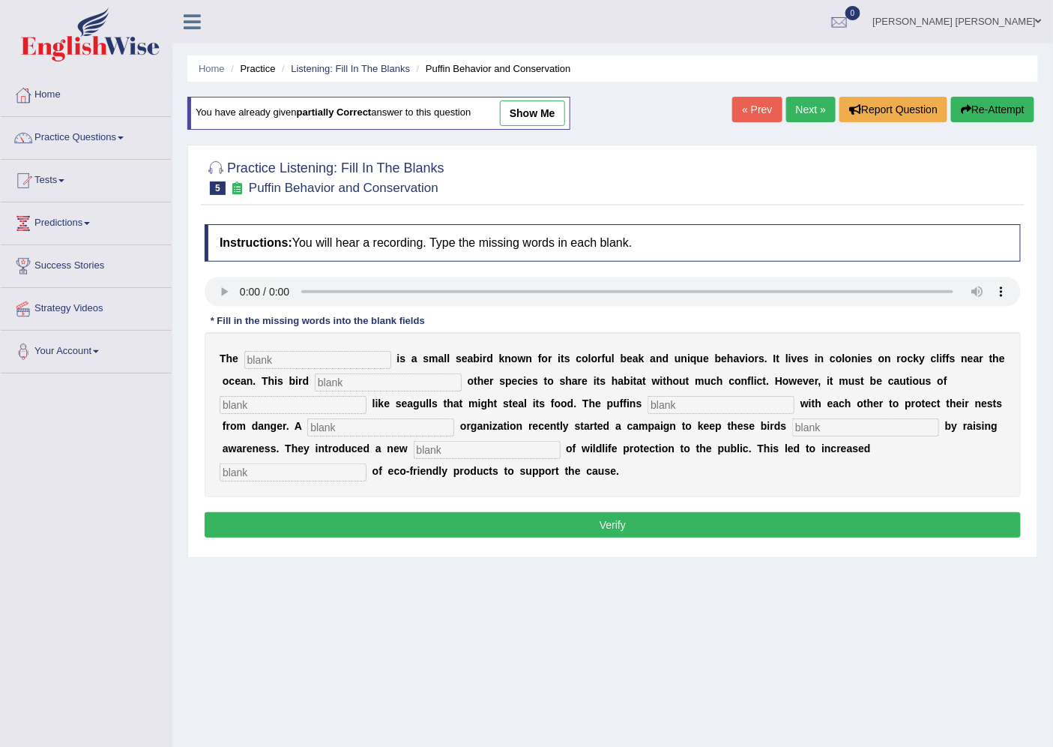
click at [272, 354] on input "text" at bounding box center [317, 360] width 147 height 18
type input "p"
type input "puffin"
click at [376, 383] on input "text" at bounding box center [388, 382] width 147 height 18
type input "allows"
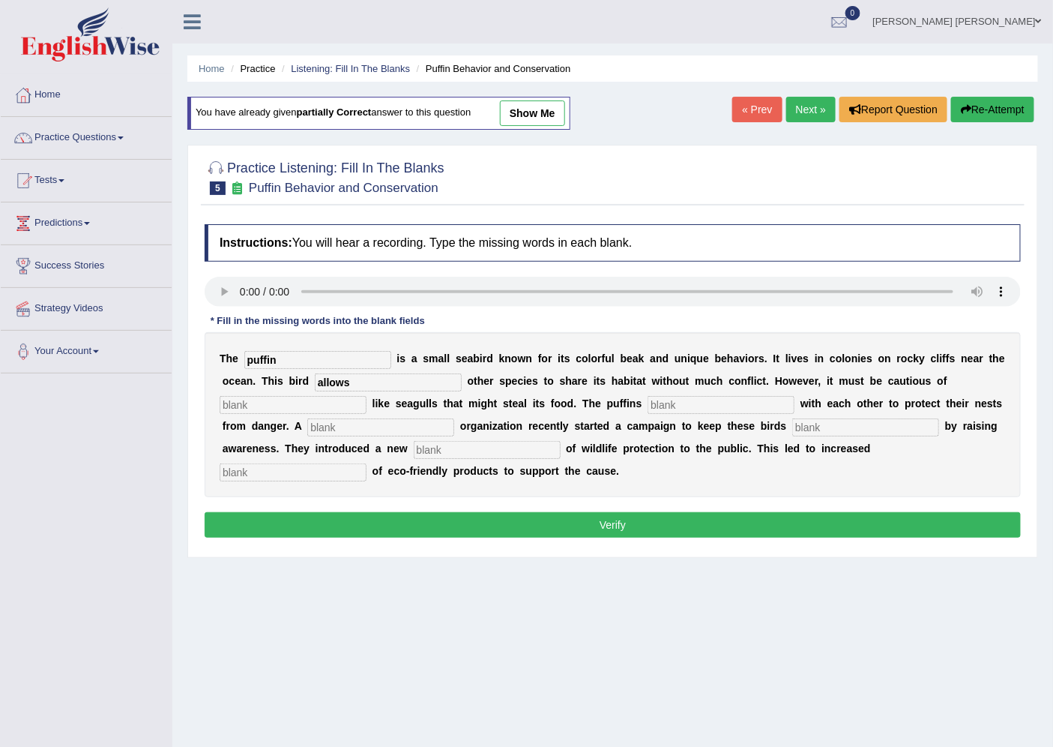
click at [325, 408] on input "text" at bounding box center [293, 405] width 147 height 18
click at [666, 405] on input "text" at bounding box center [721, 405] width 147 height 18
type input "cor"
click at [343, 423] on input "text" at bounding box center [380, 427] width 147 height 18
type input "corpore"
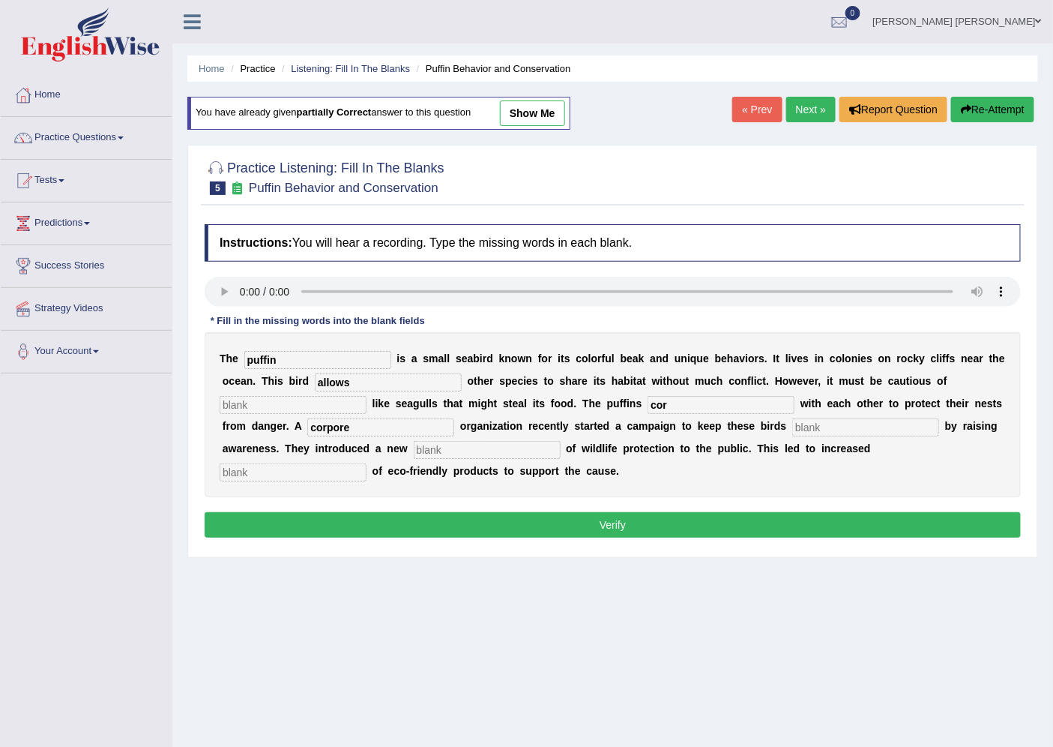
click at [451, 447] on input "text" at bounding box center [487, 450] width 147 height 18
click at [345, 463] on input "text" at bounding box center [293, 472] width 147 height 18
click at [407, 382] on input "allows" at bounding box center [388, 382] width 147 height 18
click at [304, 403] on input "text" at bounding box center [293, 405] width 147 height 18
click at [687, 402] on input "cor" at bounding box center [721, 405] width 147 height 18
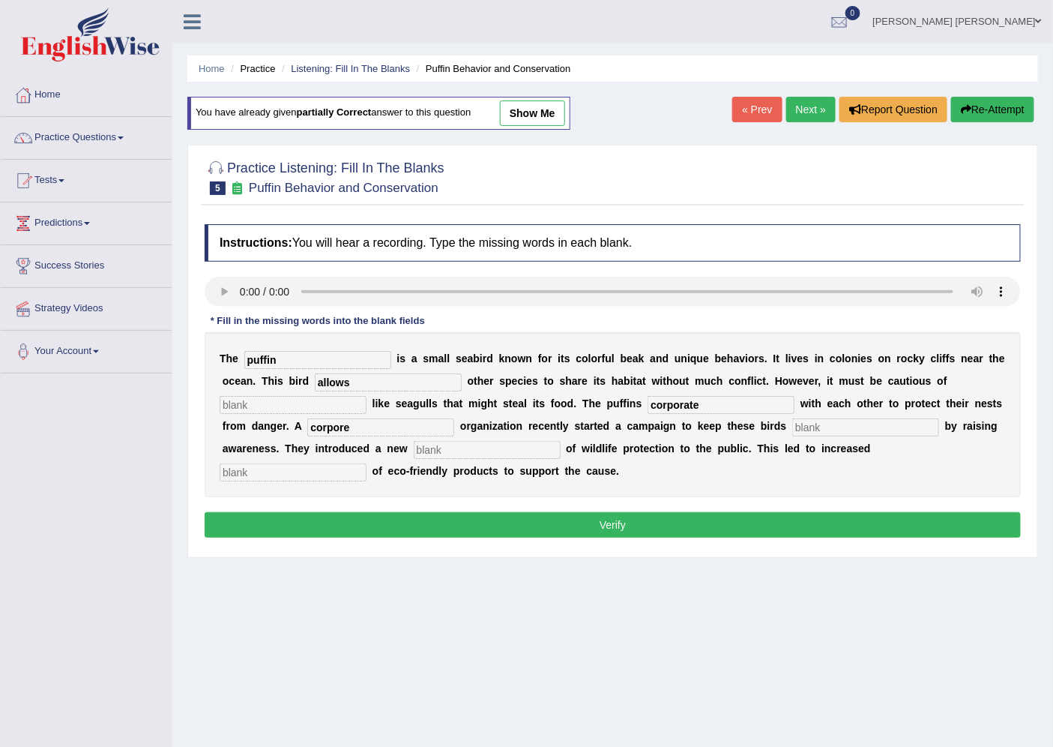
type input "corporate"
click at [423, 427] on input "corpore" at bounding box center [380, 427] width 147 height 18
click at [443, 441] on input "text" at bounding box center [487, 450] width 147 height 18
click at [436, 447] on input "conseption" at bounding box center [487, 450] width 147 height 18
click at [440, 448] on input "conseption" at bounding box center [487, 450] width 147 height 18
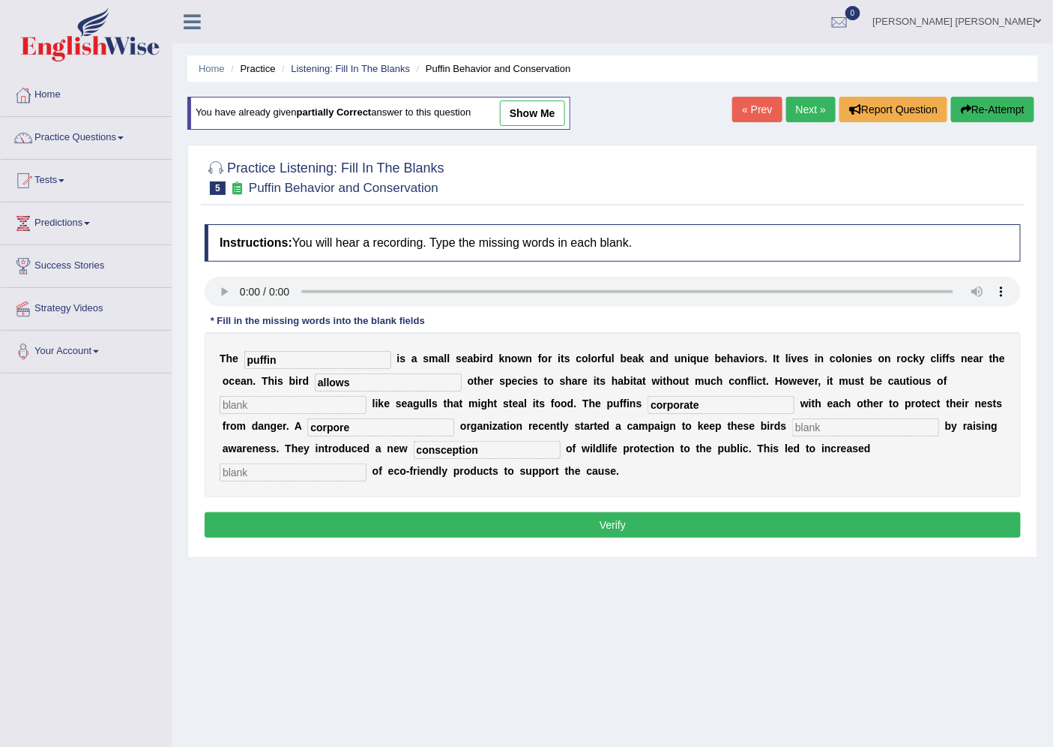
type input "consception"
click at [342, 465] on input "text" at bounding box center [293, 472] width 147 height 18
click at [817, 423] on input "text" at bounding box center [865, 427] width 147 height 18
drag, startPoint x: 817, startPoint y: 421, endPoint x: 723, endPoint y: 423, distance: 94.5
click at [723, 423] on div "T h e puffin i s a s m a l l s e a b i r d k n o w n f o r i t s c o l o r f u …" at bounding box center [613, 414] width 816 height 165
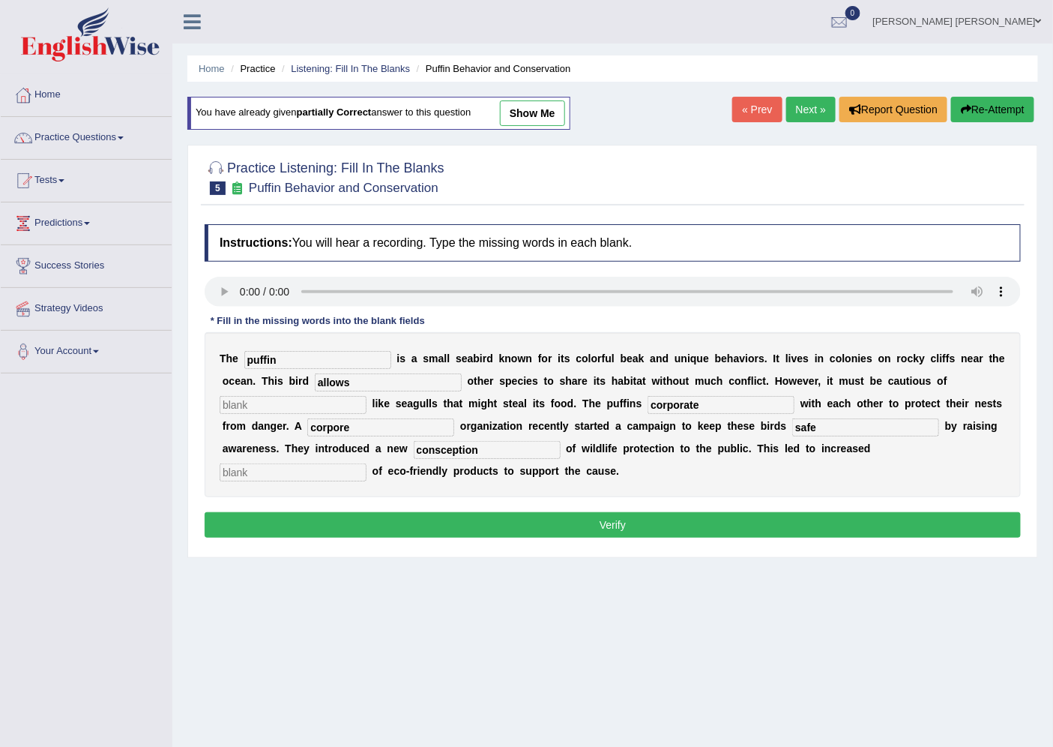
type input "safe"
click at [476, 447] on input "consception" at bounding box center [487, 450] width 147 height 18
drag, startPoint x: 481, startPoint y: 450, endPoint x: 378, endPoint y: 450, distance: 103.5
click at [378, 450] on div "T h e puffin i s a s m a l l s e a b i r d k n o w n f o r i t s c o l o r f u …" at bounding box center [613, 414] width 816 height 165
type input "consepction"
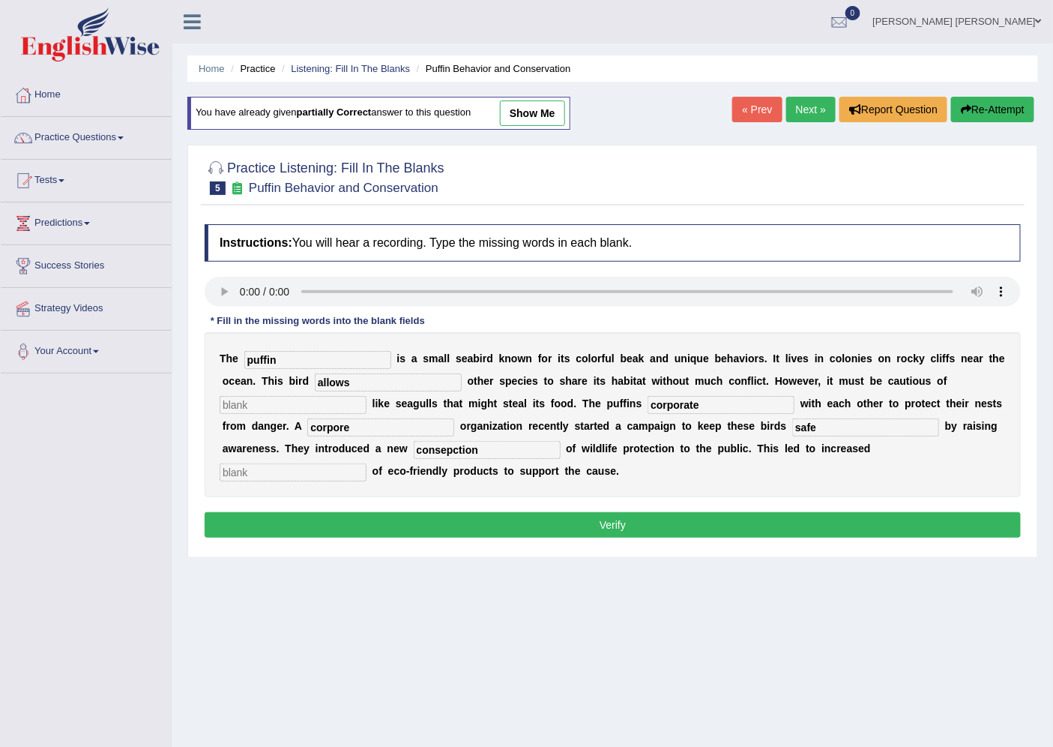
click at [318, 467] on input "text" at bounding box center [293, 472] width 147 height 18
click at [271, 391] on div "T h e puffin i s a s m a l l s e a b i r d k n o w n f o r i t s c o l o r f u …" at bounding box center [613, 414] width 816 height 165
click at [274, 403] on input "text" at bounding box center [293, 405] width 147 height 18
click at [274, 400] on input "text" at bounding box center [293, 405] width 147 height 18
click at [345, 427] on input "corpore" at bounding box center [380, 427] width 147 height 18
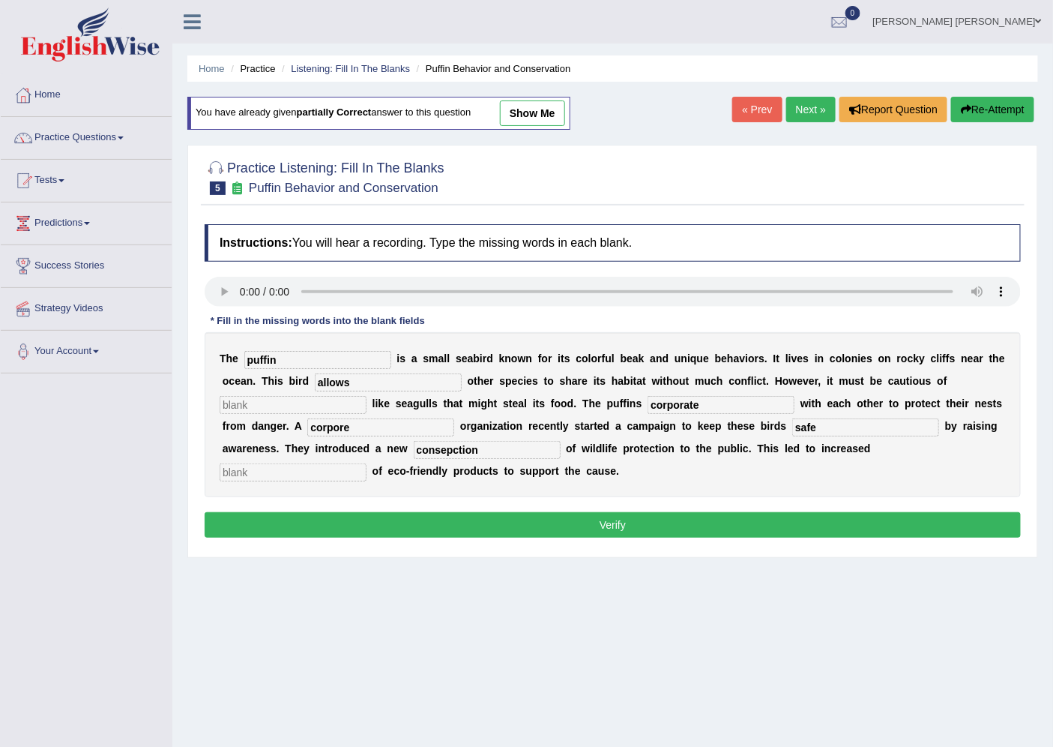
click at [360, 427] on input "corpore" at bounding box center [380, 427] width 147 height 18
click at [325, 466] on input "text" at bounding box center [293, 472] width 147 height 18
click at [327, 473] on input "text" at bounding box center [293, 472] width 147 height 18
type input "comsuption"
click at [292, 400] on input "text" at bounding box center [293, 405] width 147 height 18
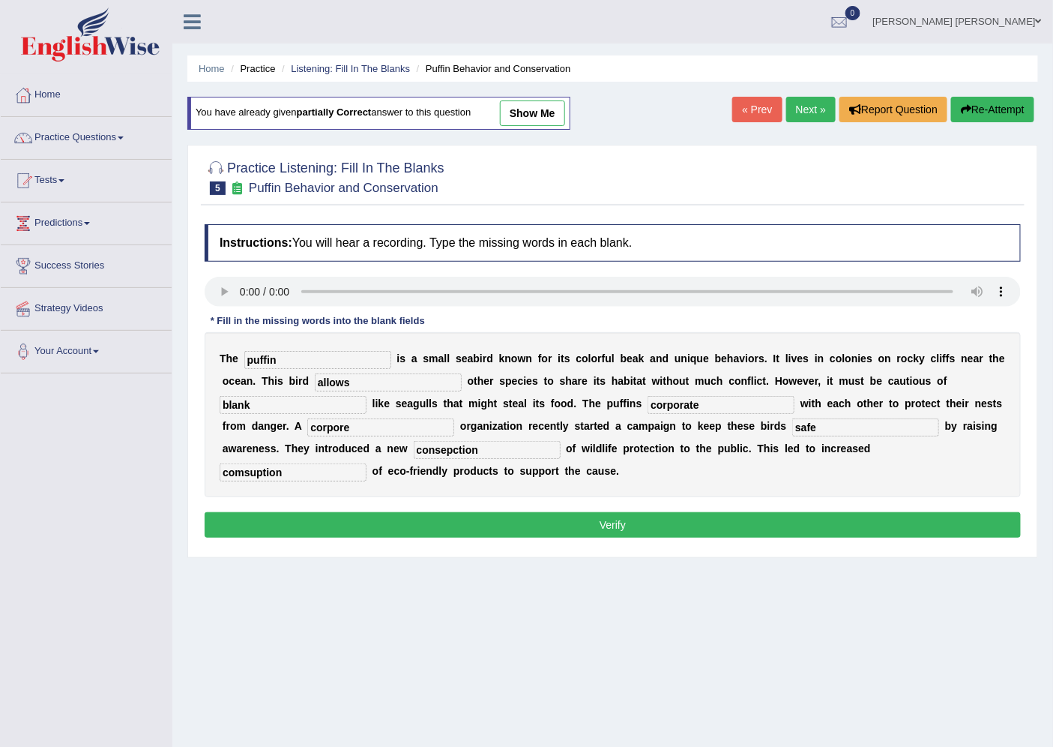
type input "blank"
click at [399, 514] on button "Verify" at bounding box center [613, 524] width 816 height 25
